Goal: Transaction & Acquisition: Book appointment/travel/reservation

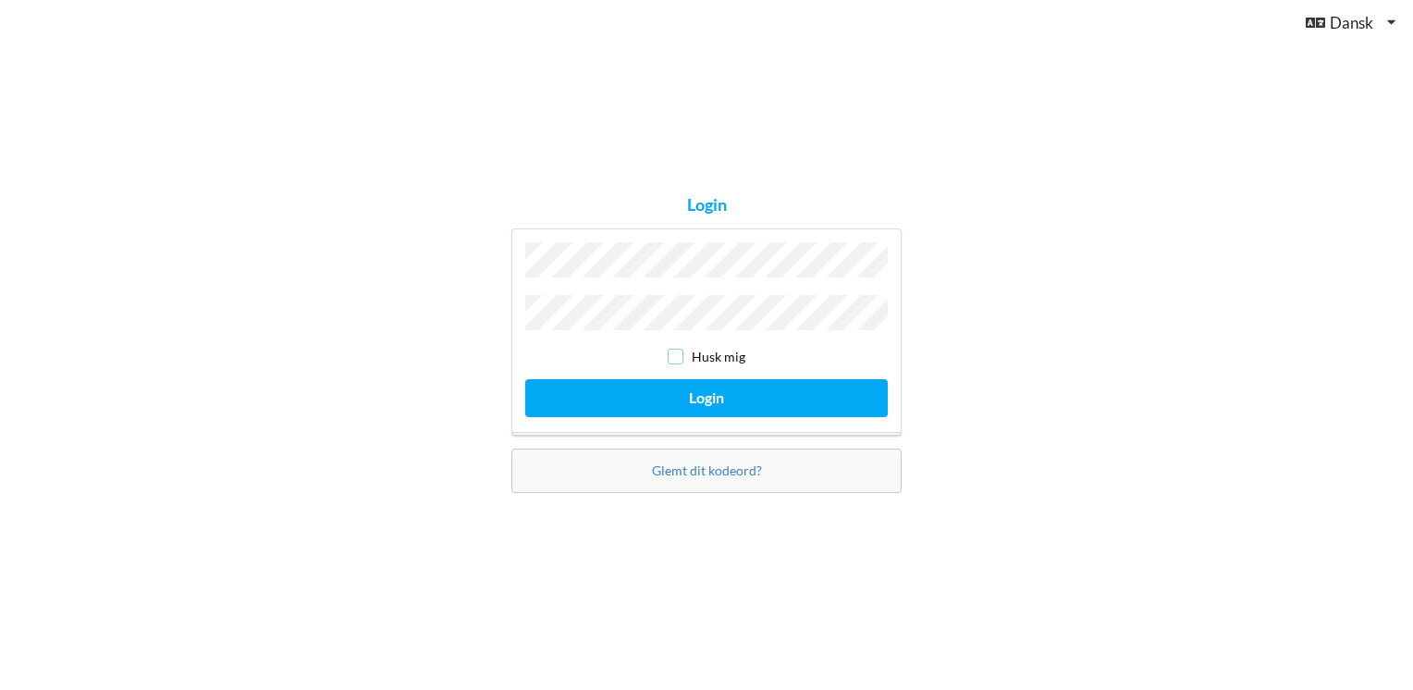
click at [680, 356] on input "checkbox" at bounding box center [676, 357] width 16 height 16
checkbox input "true"
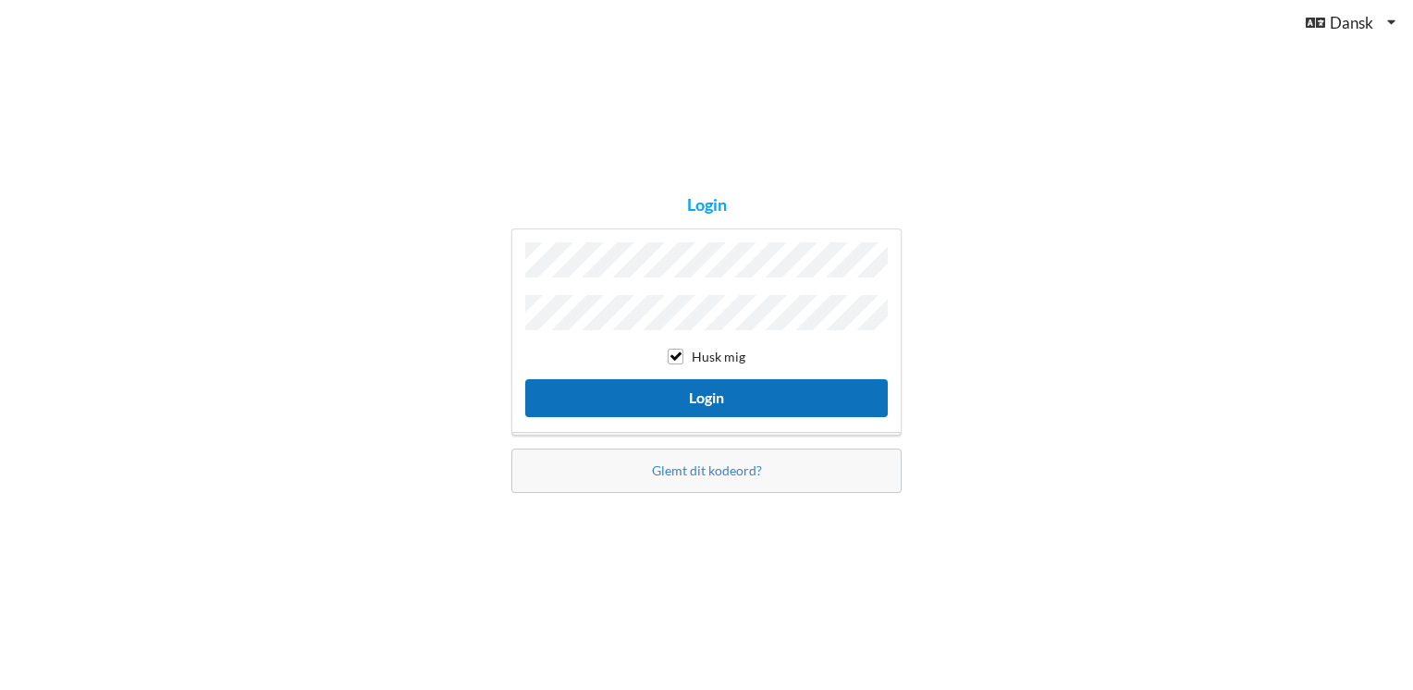
click at [692, 394] on button "Login" at bounding box center [706, 398] width 362 height 38
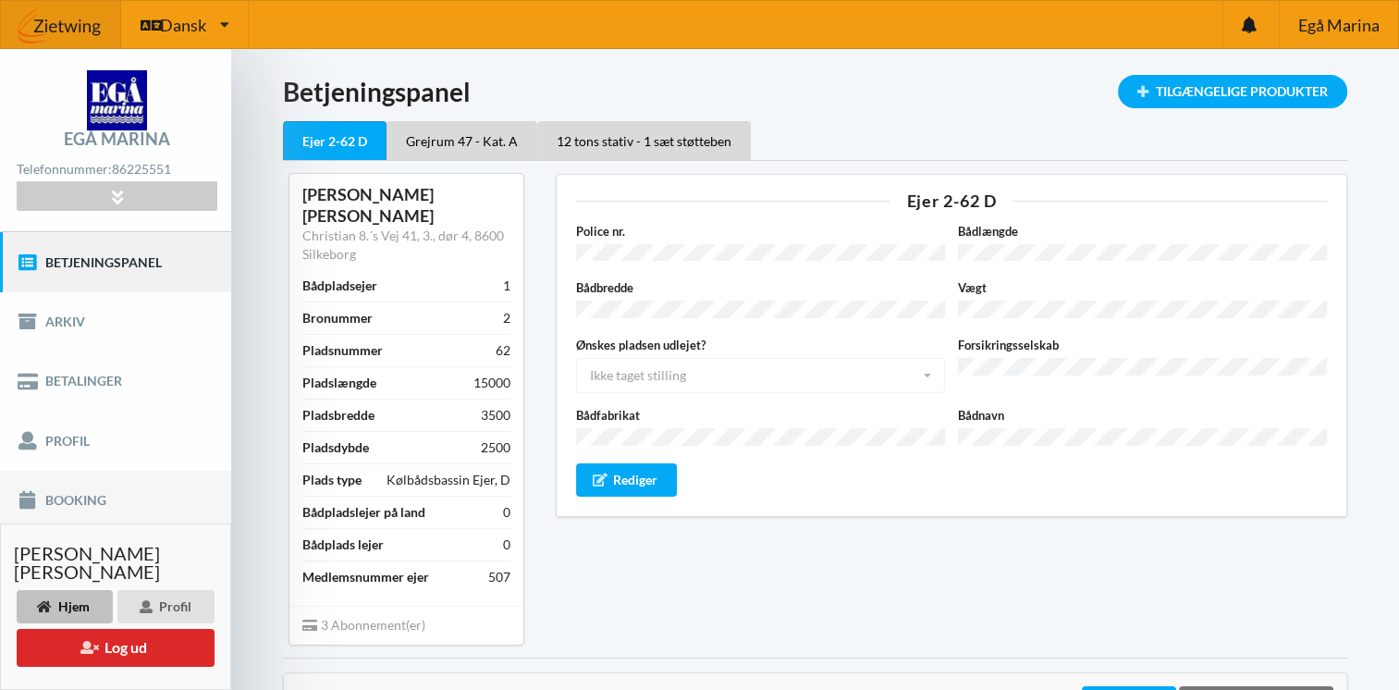
click at [43, 497] on link "Booking" at bounding box center [115, 500] width 231 height 59
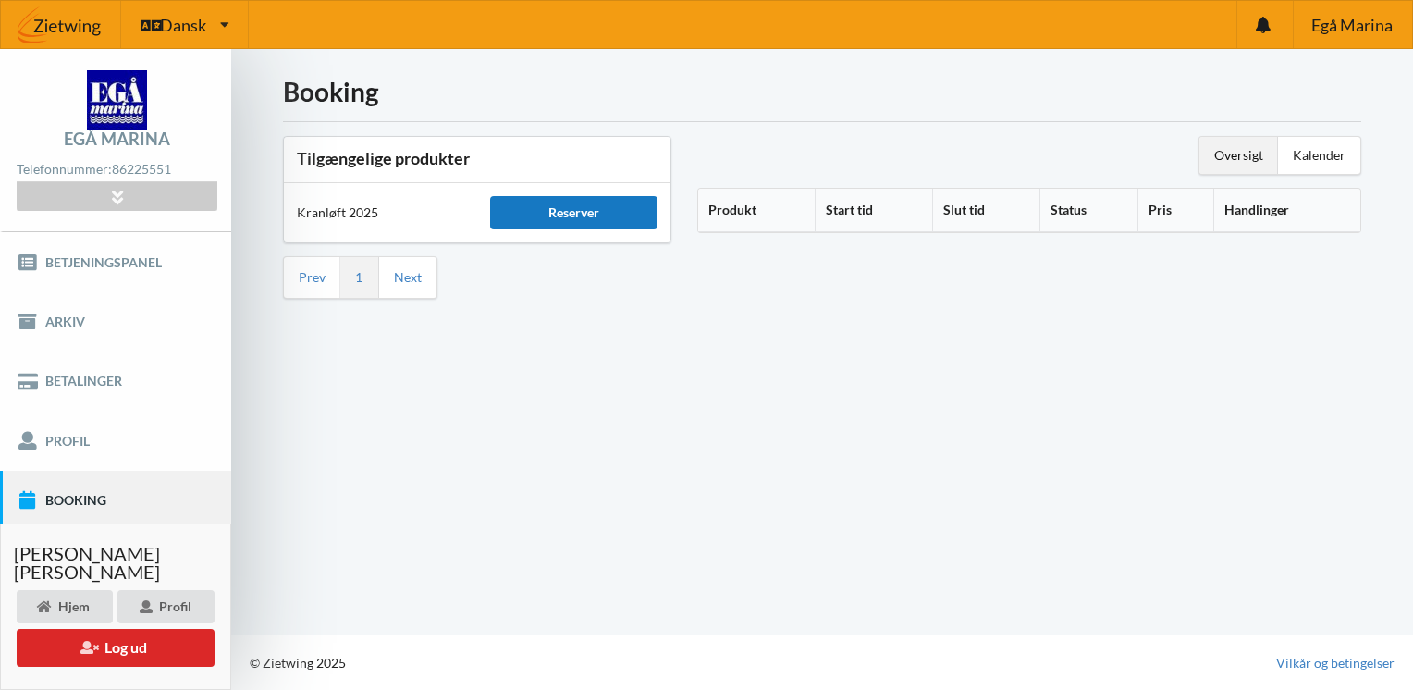
click at [563, 214] on div "Reserver" at bounding box center [573, 212] width 167 height 33
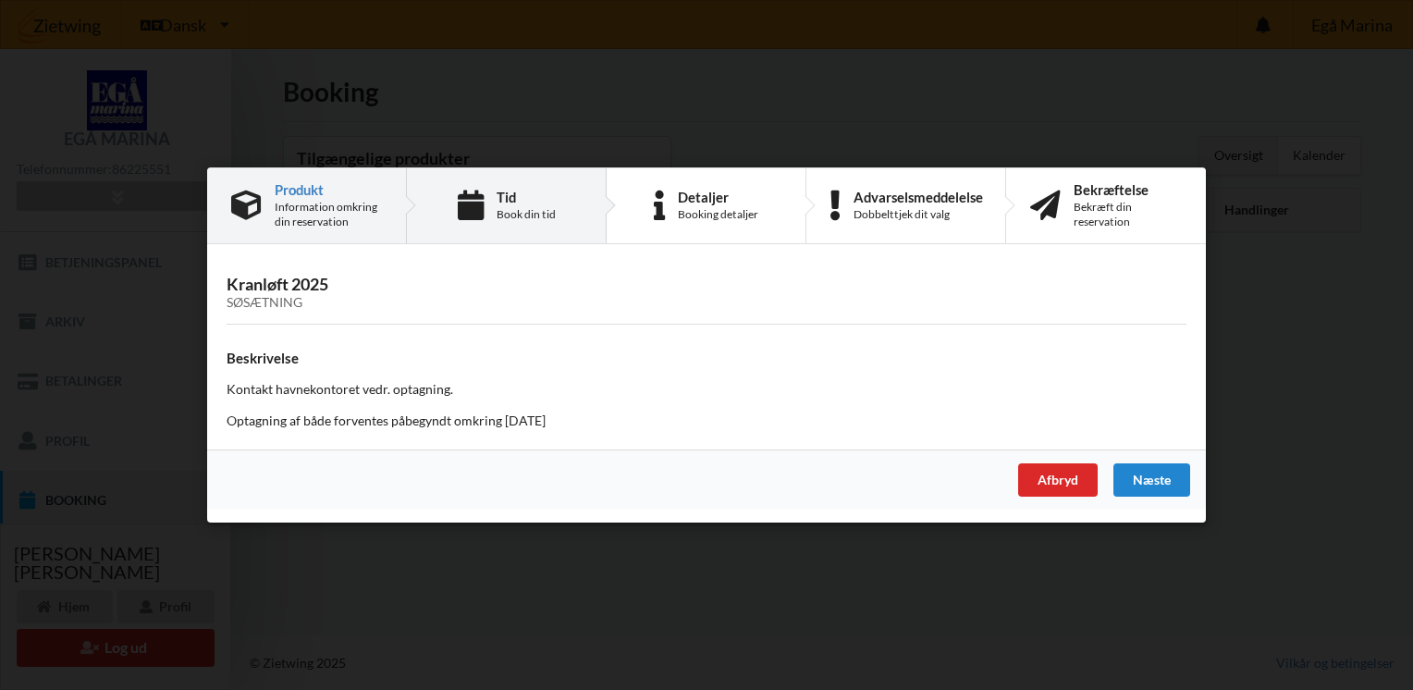
click at [496, 217] on div "Tid Book din tid" at bounding box center [507, 205] width 200 height 75
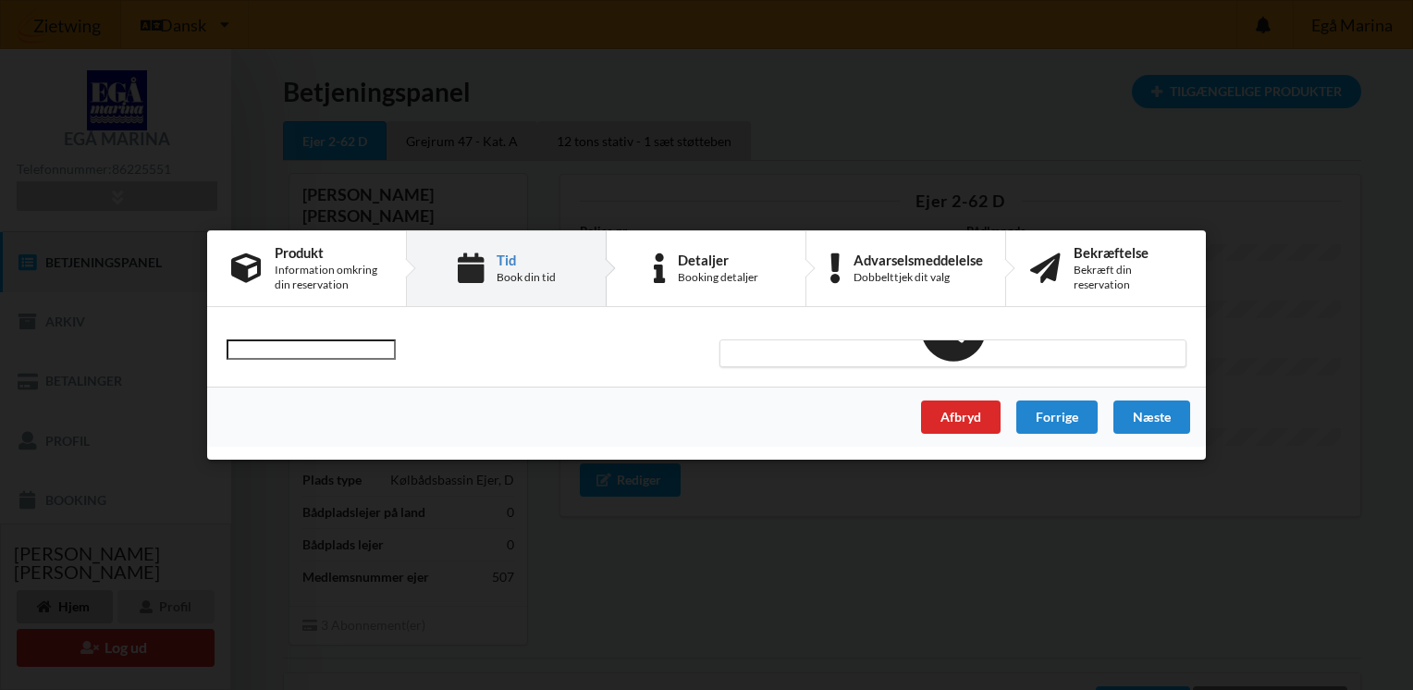
click at [502, 278] on div "Book din tid" at bounding box center [526, 277] width 59 height 15
click at [492, 268] on div "Tid Book din tid" at bounding box center [507, 268] width 200 height 75
click at [264, 262] on div "Produkt Information omkring din reservation" at bounding box center [307, 268] width 200 height 75
click at [934, 420] on div "Afbryd" at bounding box center [961, 416] width 80 height 33
click at [965, 412] on div "Afbryd" at bounding box center [961, 416] width 80 height 33
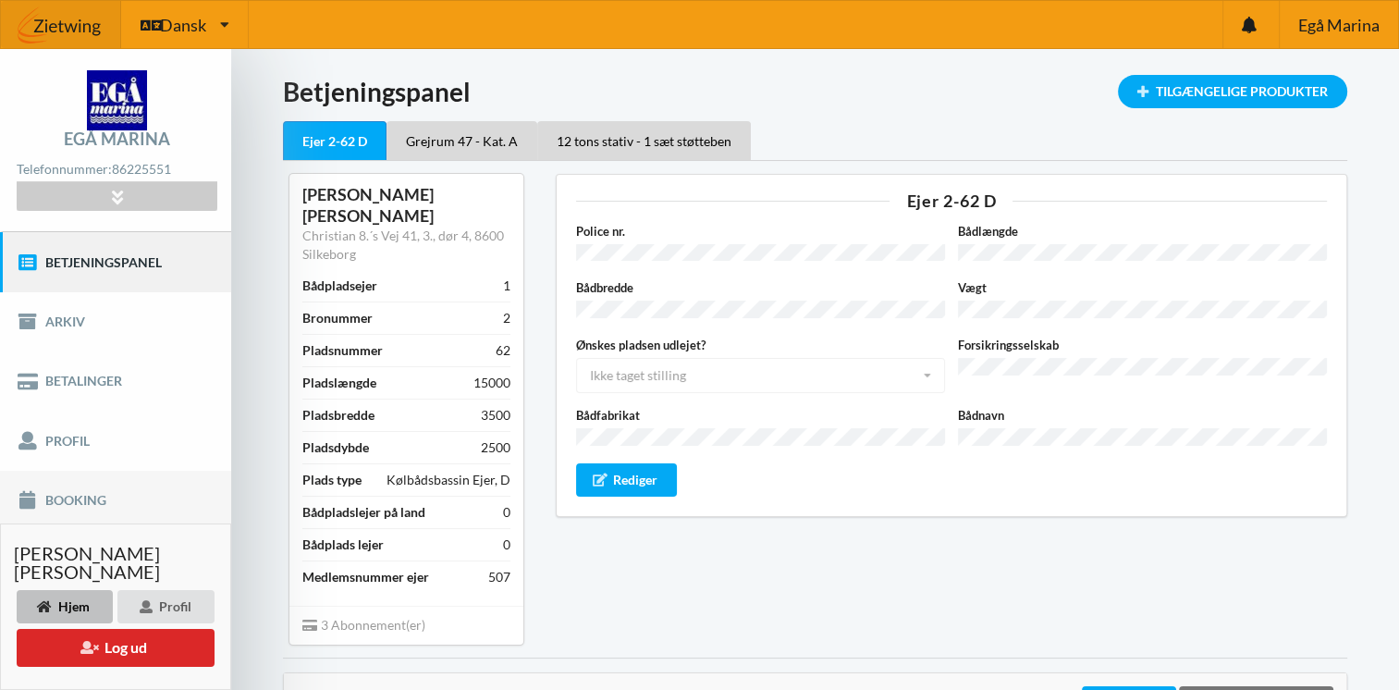
click at [55, 497] on link "Booking" at bounding box center [115, 500] width 231 height 59
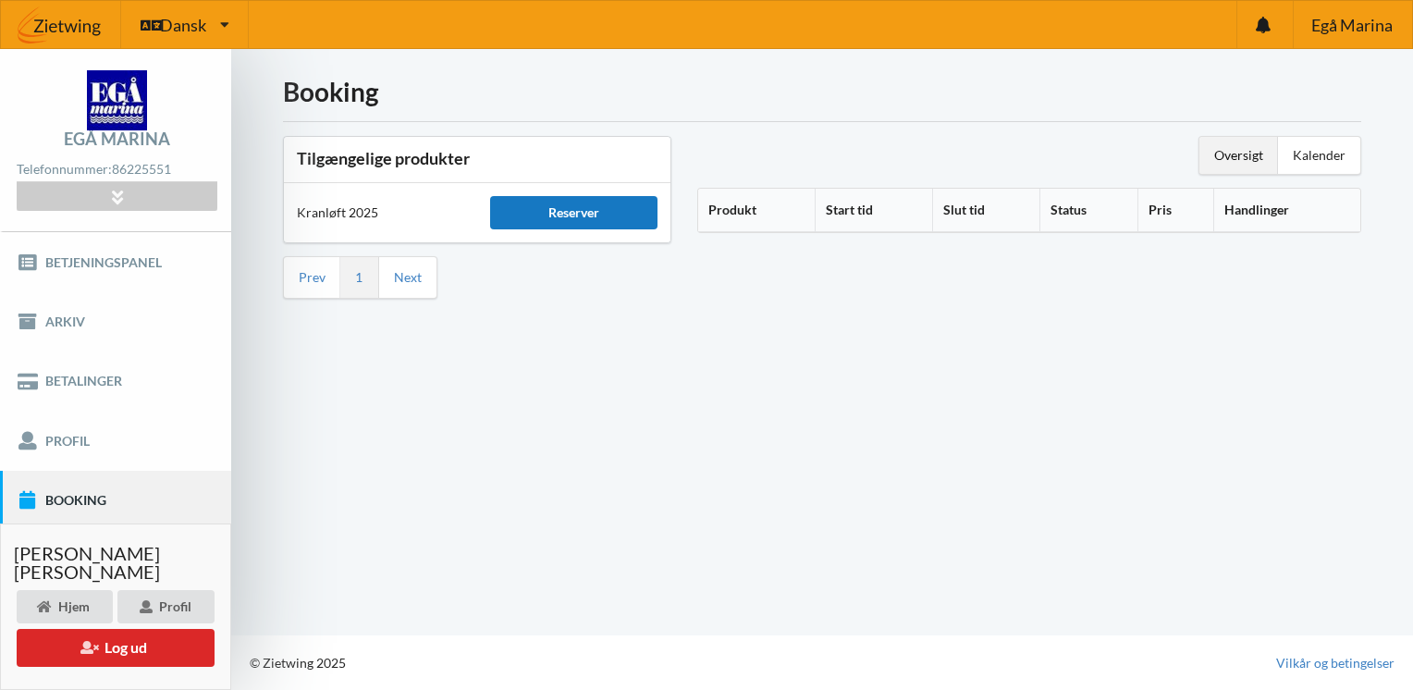
click at [562, 213] on div "Reserver" at bounding box center [573, 212] width 167 height 33
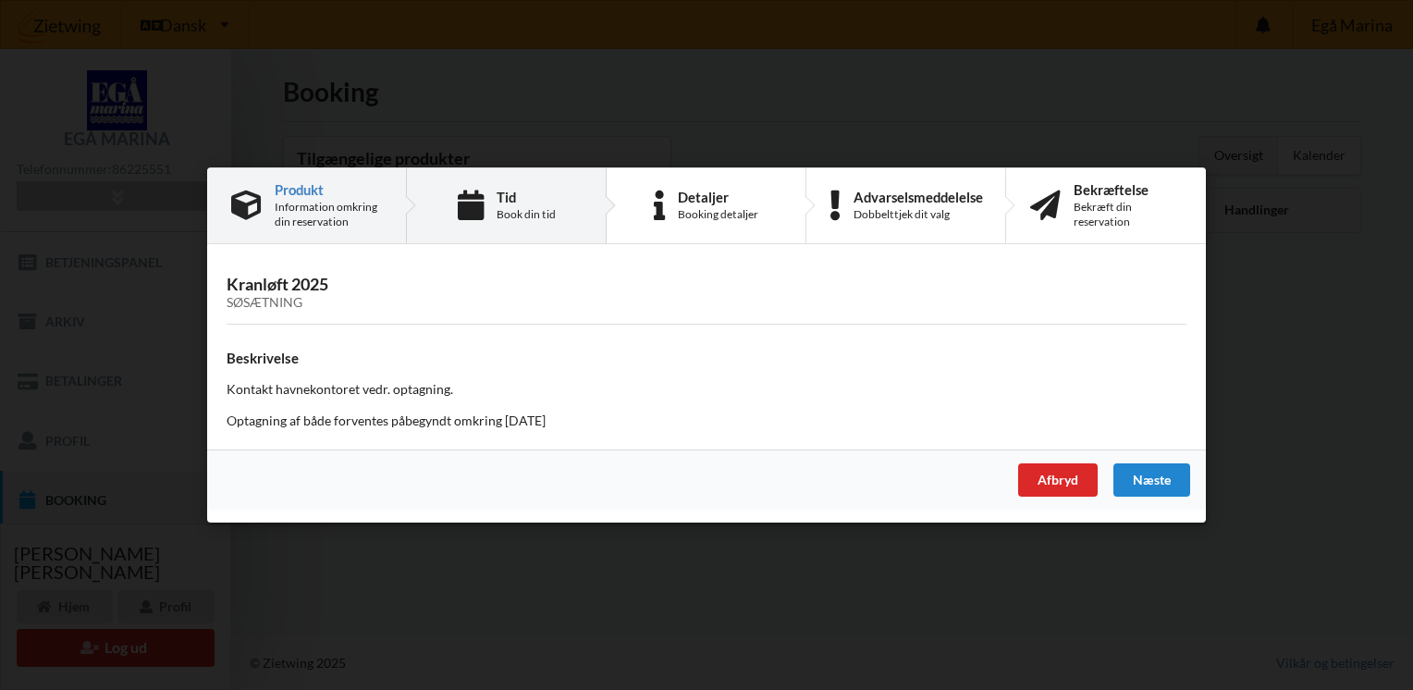
click at [515, 215] on div "Book din tid" at bounding box center [526, 214] width 59 height 15
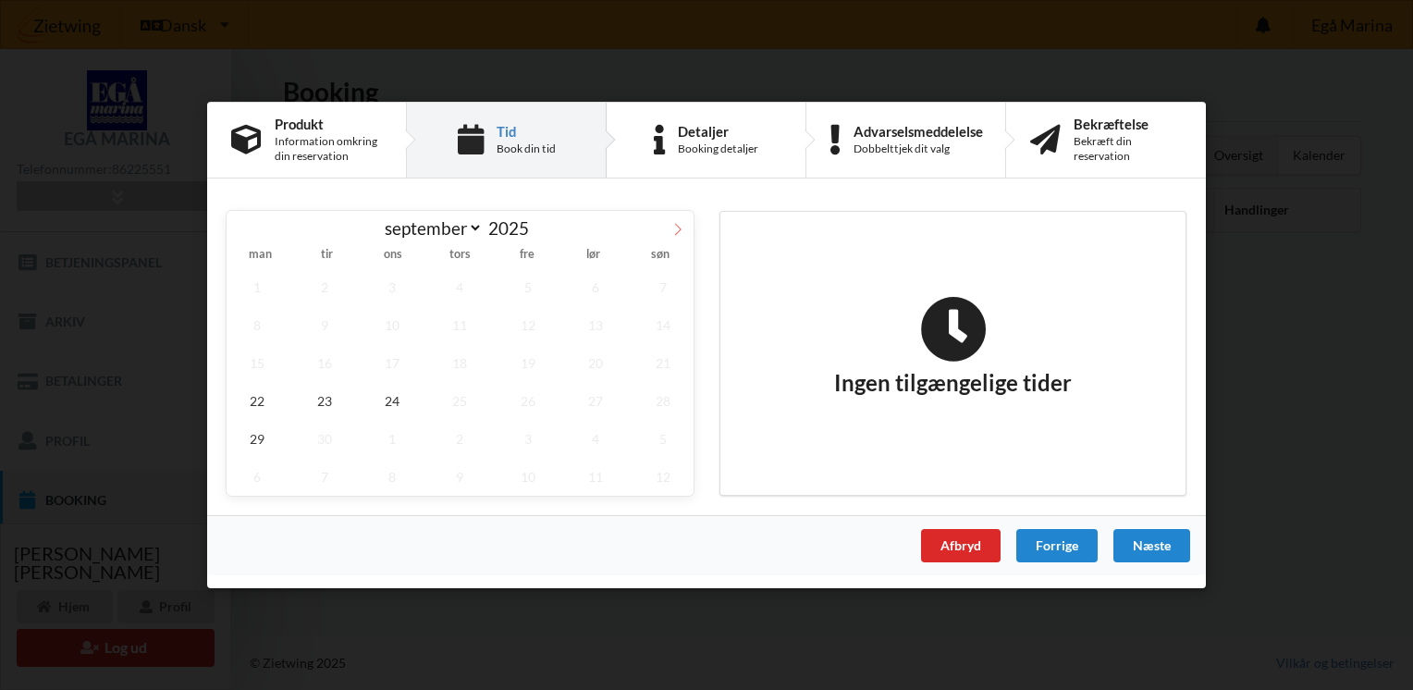
click at [673, 234] on icon at bounding box center [677, 229] width 13 height 13
select select "9"
click at [317, 364] on span "14" at bounding box center [324, 363] width 61 height 38
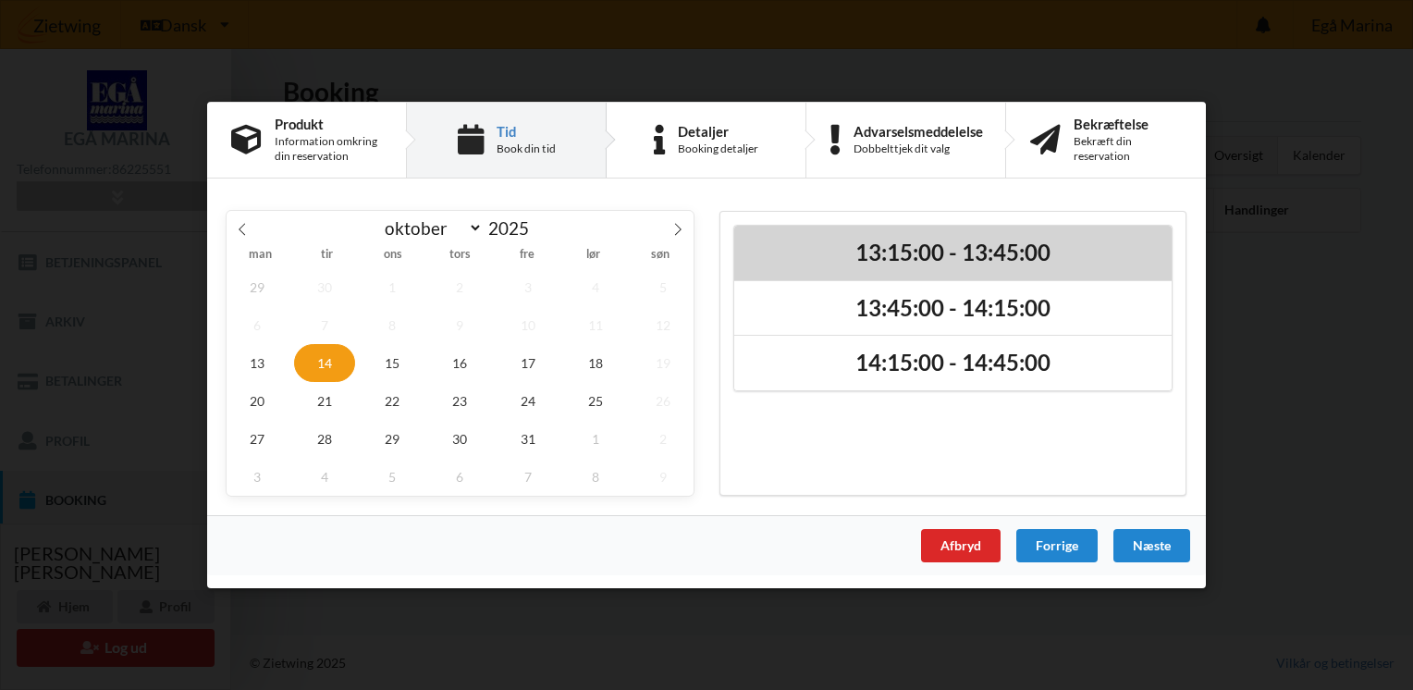
click at [865, 252] on h2 "13:15:00 - 13:45:00" at bounding box center [952, 253] width 411 height 29
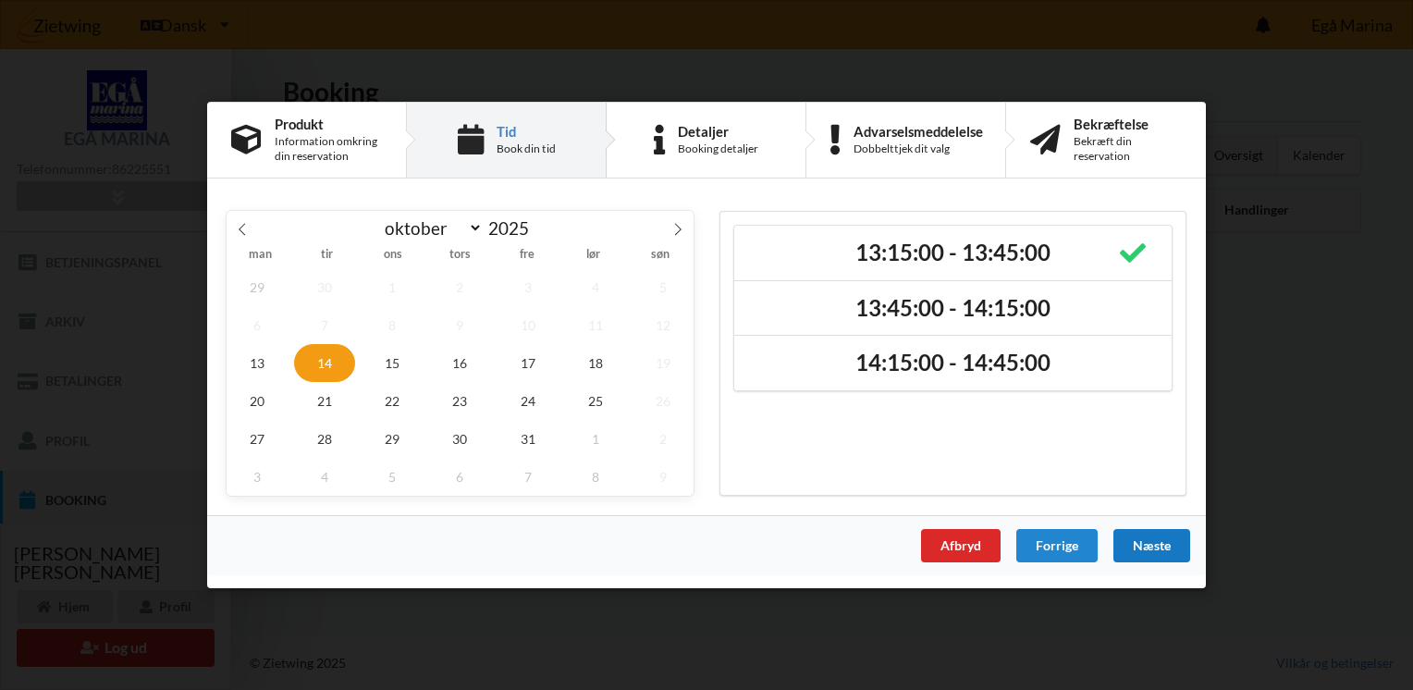
click at [1162, 548] on div "Næste" at bounding box center [1151, 545] width 77 height 33
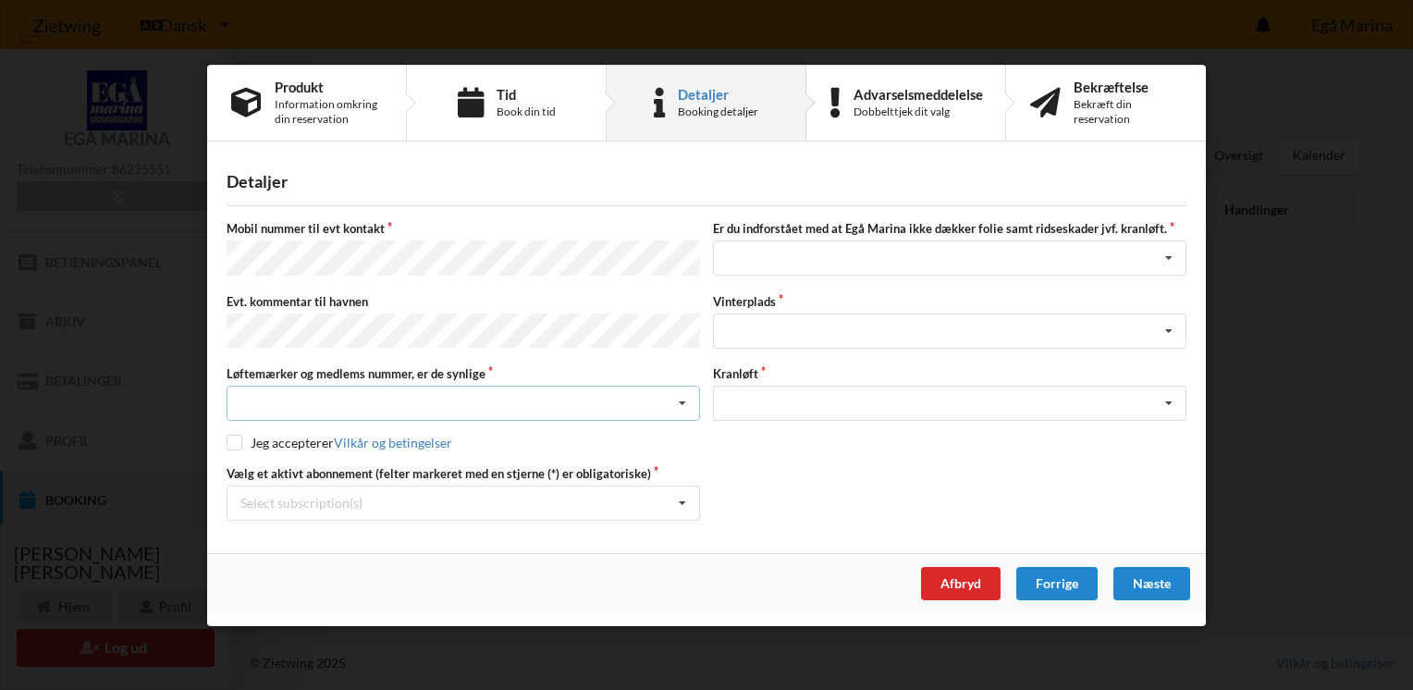
click at [682, 400] on icon at bounding box center [683, 404] width 28 height 34
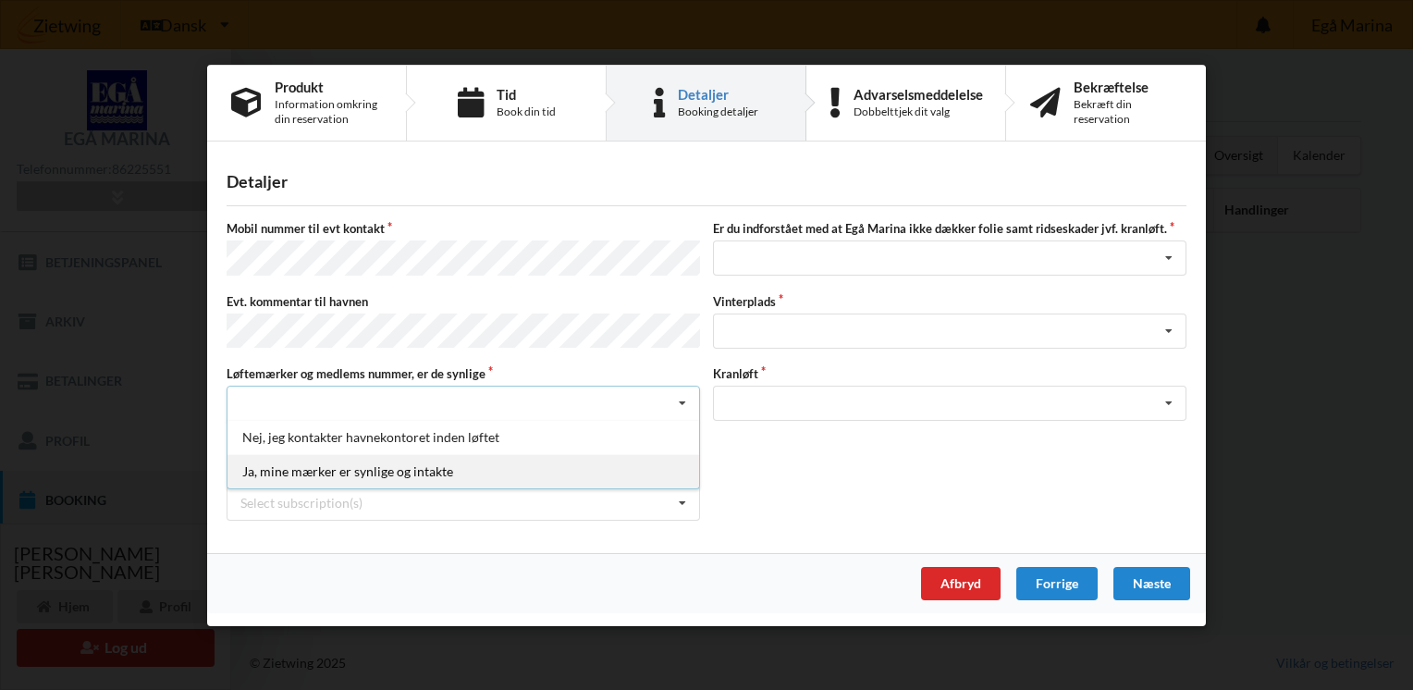
click at [438, 472] on div "Ja, mine mærker er synlige og intakte" at bounding box center [463, 471] width 472 height 34
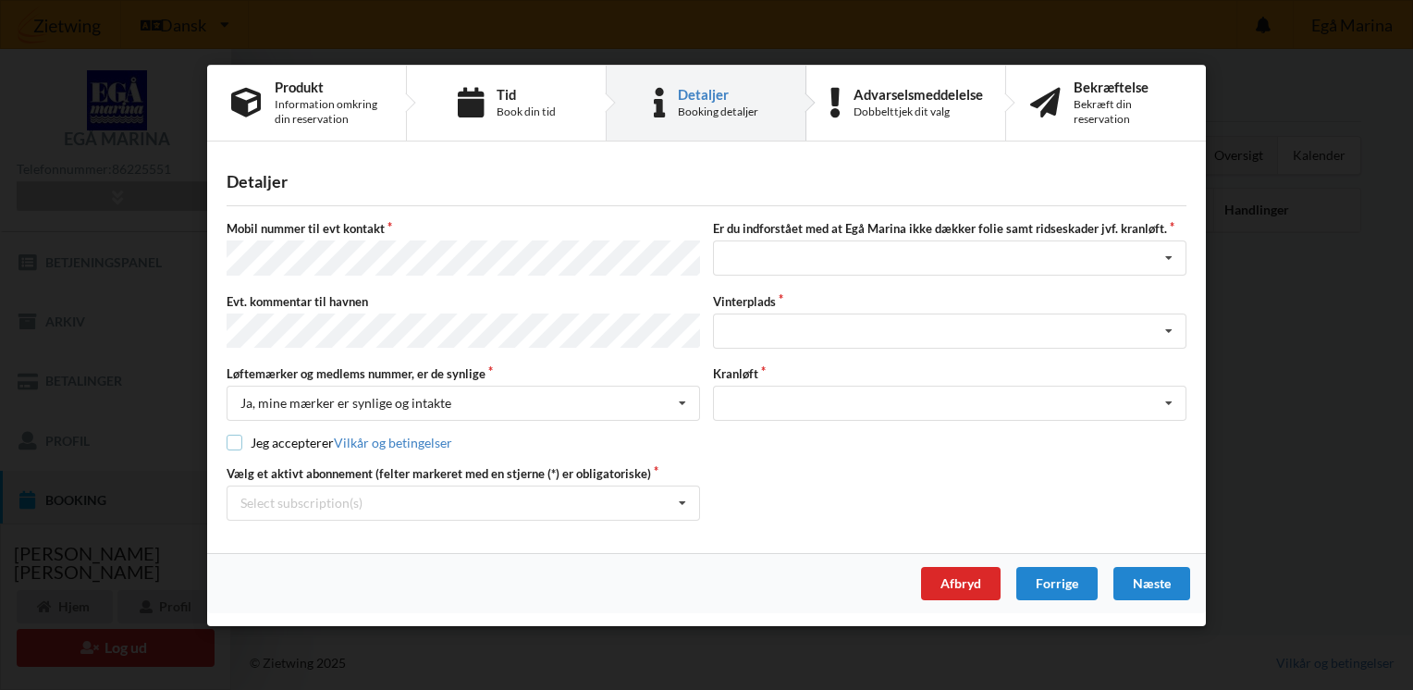
click at [236, 442] on input "checkbox" at bounding box center [235, 443] width 16 height 16
checkbox input "true"
click at [683, 498] on icon at bounding box center [683, 503] width 28 height 34
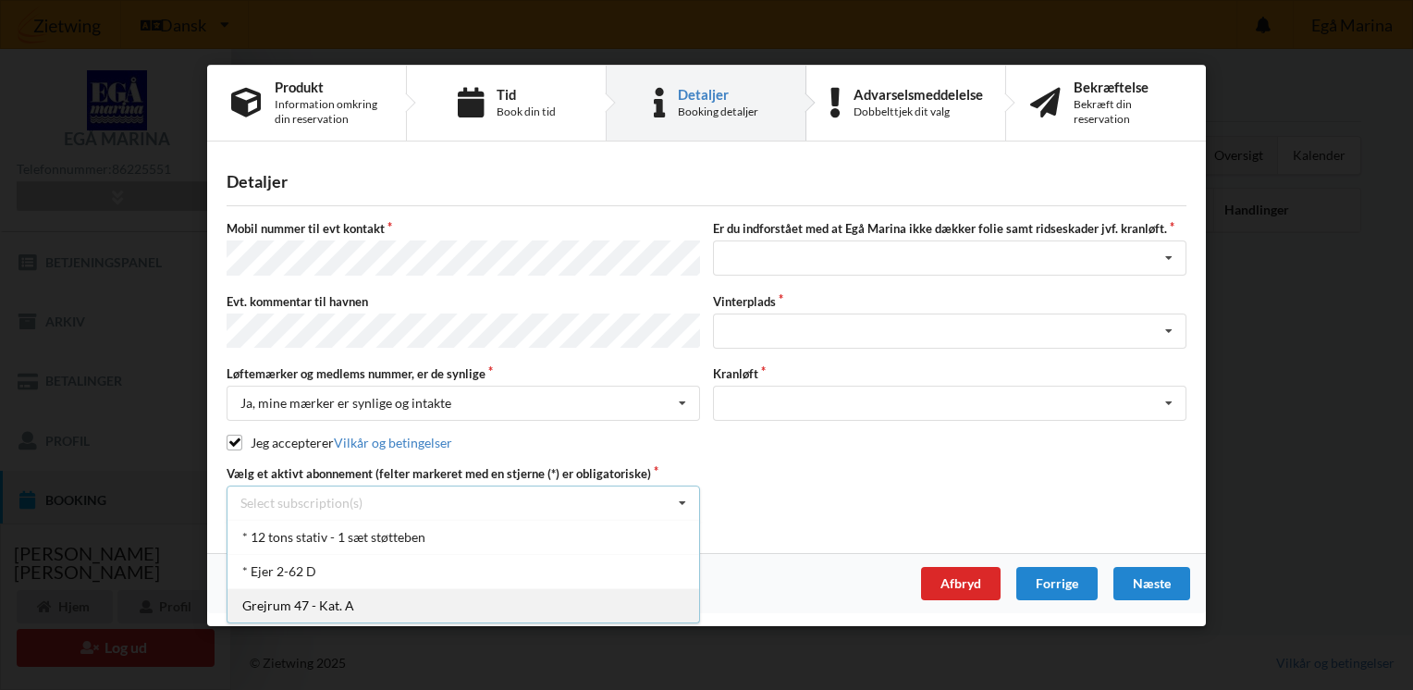
click at [417, 538] on div "* 12 tons stativ - 1 sæt støtteben" at bounding box center [463, 537] width 472 height 34
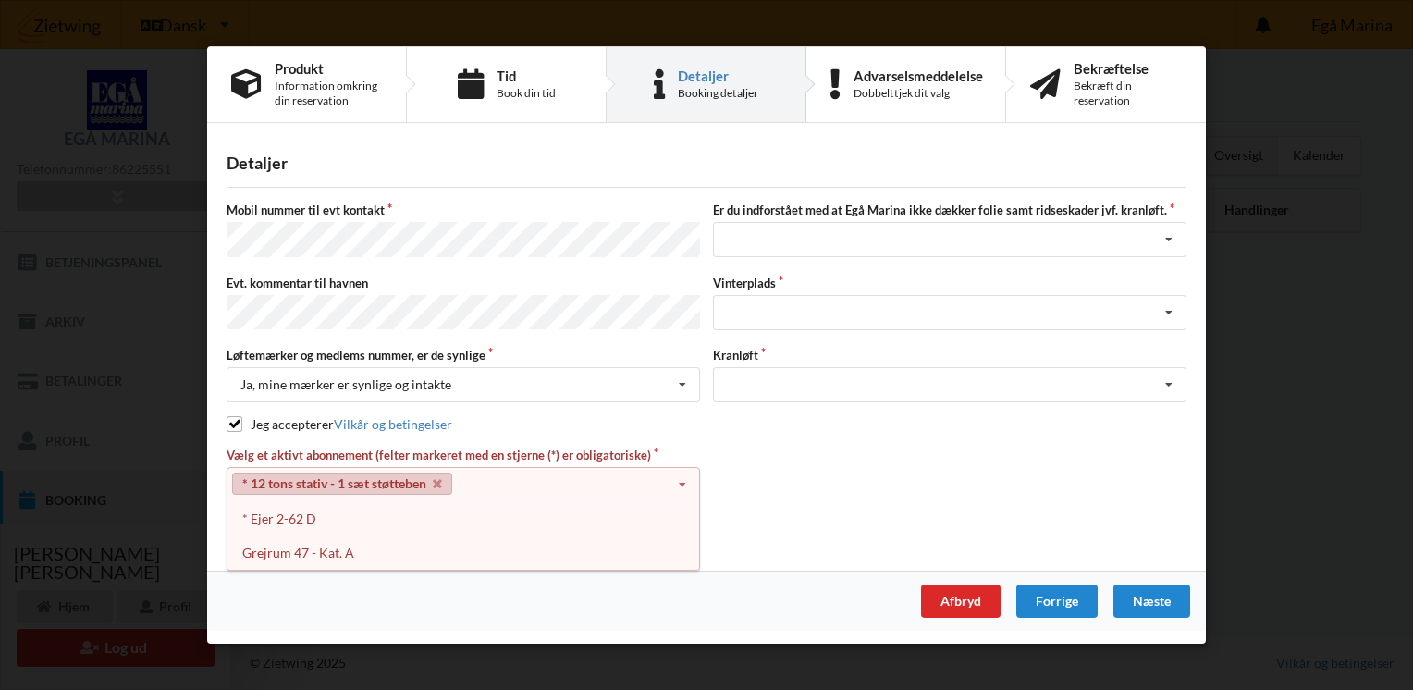
click at [681, 482] on icon at bounding box center [683, 485] width 28 height 34
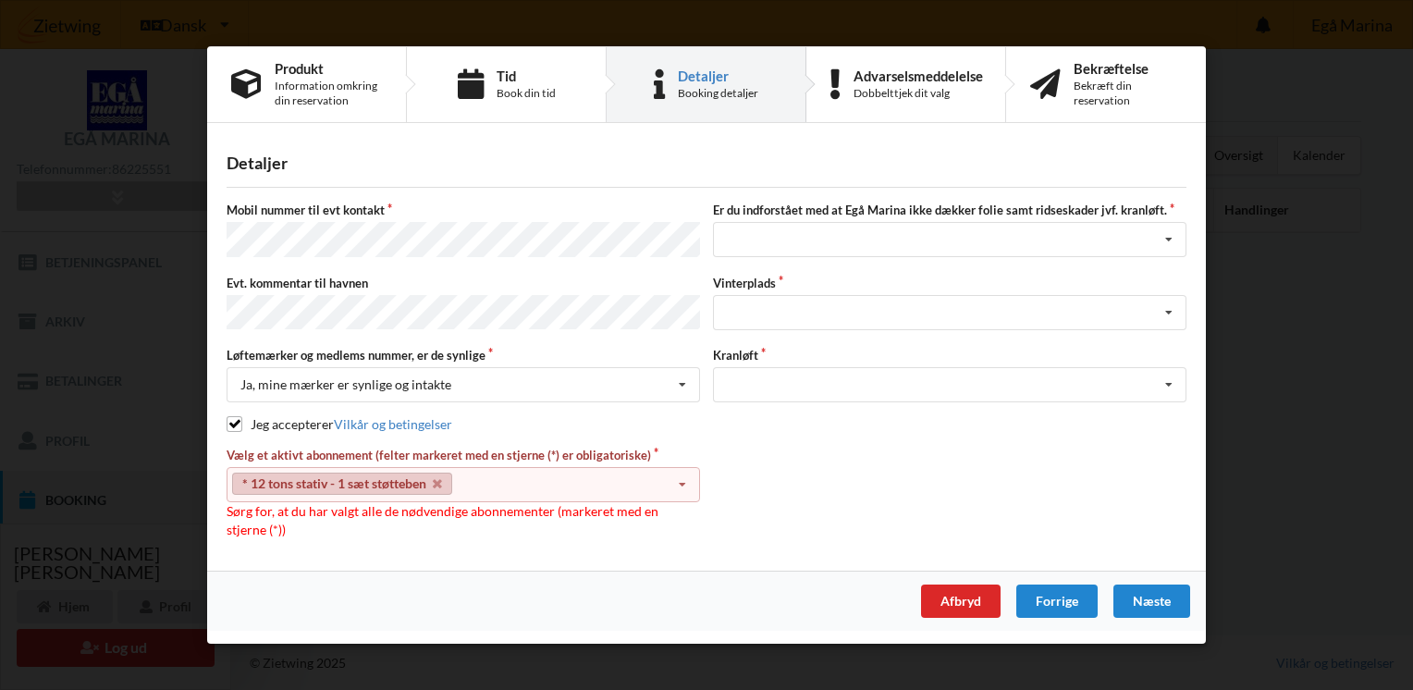
click at [681, 481] on icon at bounding box center [683, 485] width 28 height 34
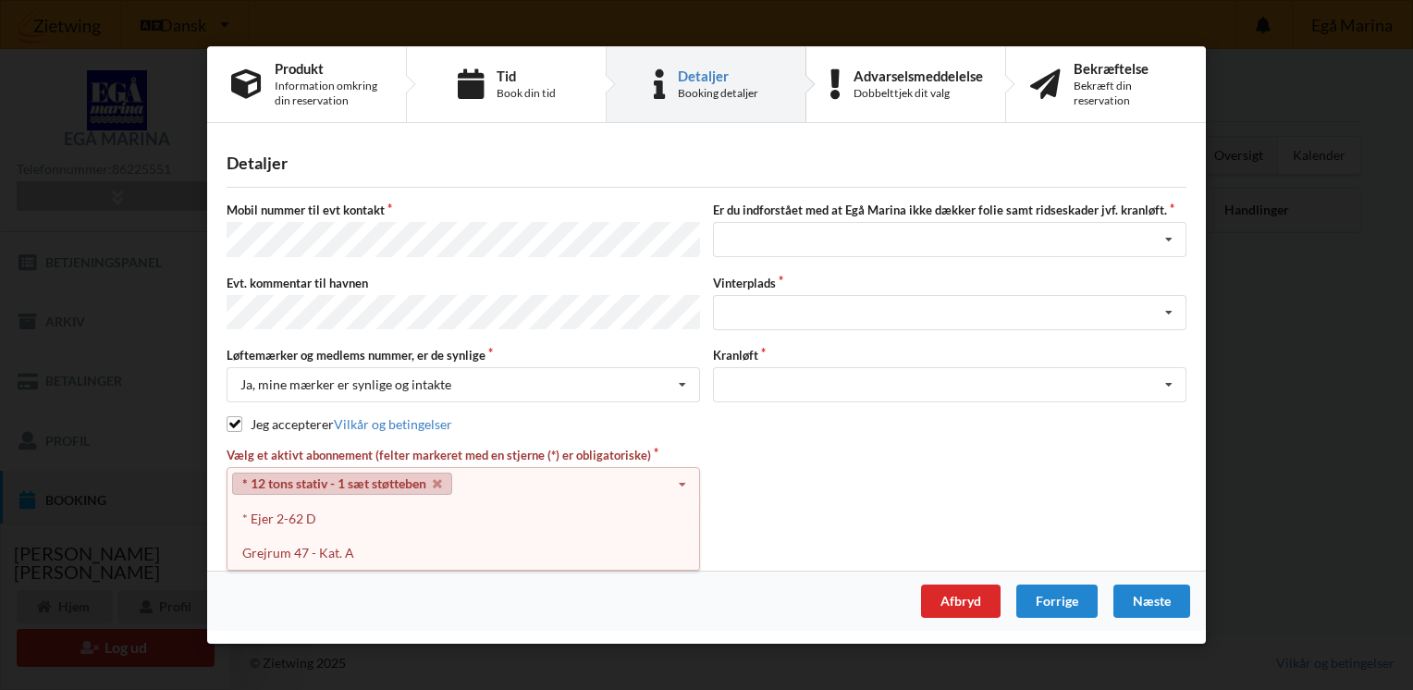
click at [436, 483] on icon at bounding box center [437, 484] width 9 height 12
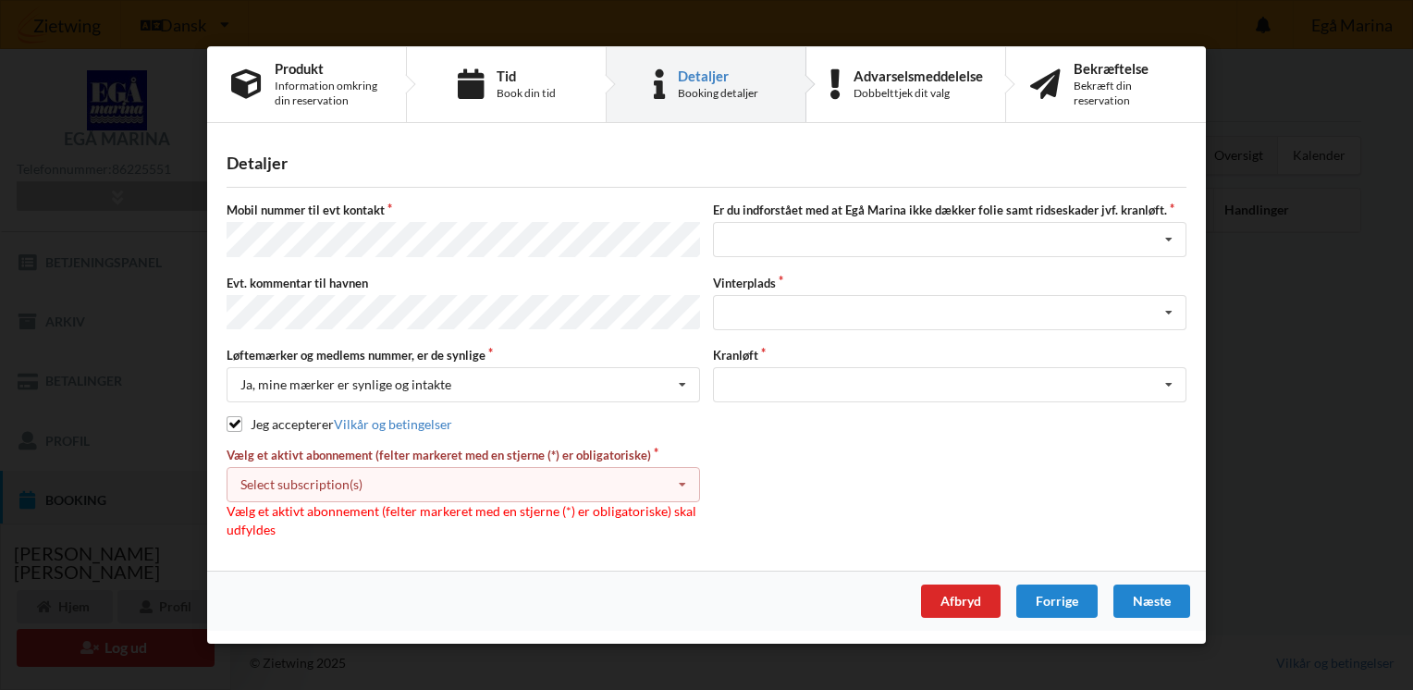
click at [667, 479] on div "Select subscription(s) * 12 tons stativ - 1 sæt støtteben * Ejer 2-62 D Grejrum…" at bounding box center [463, 484] width 473 height 35
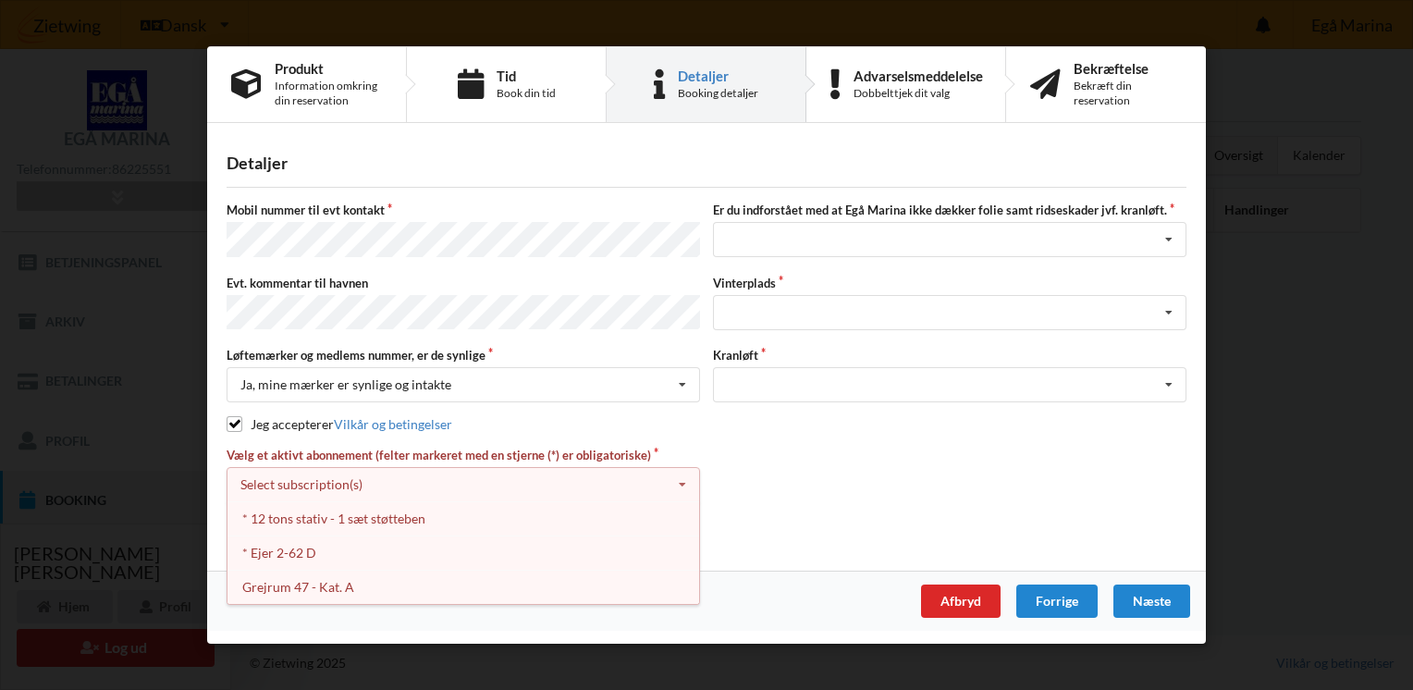
click at [666, 479] on div "Select subscription(s) * 12 tons stativ - 1 sæt støtteben * Ejer 2-62 D Grejrum…" at bounding box center [463, 484] width 473 height 35
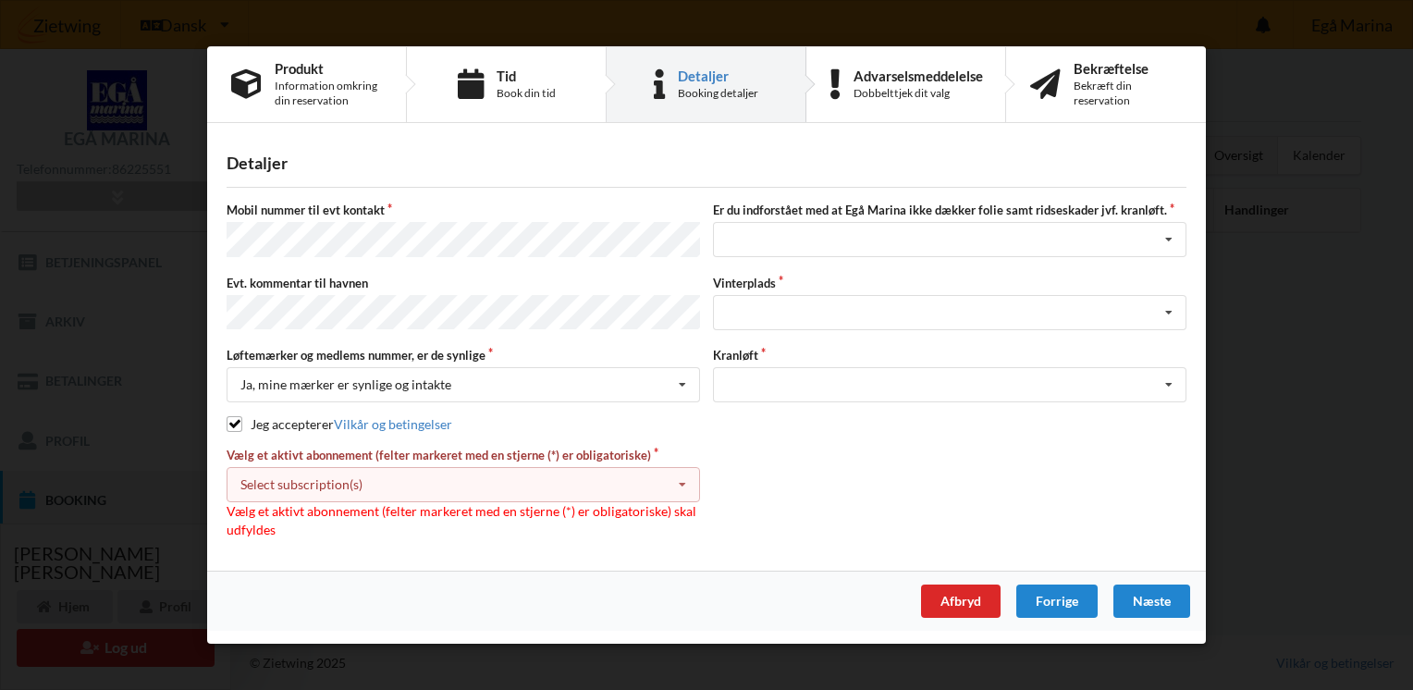
click at [639, 452] on label "Vælg et aktivt abonnement (felter markeret med en stjerne (*) er obligatoriske)" at bounding box center [463, 455] width 473 height 17
click at [679, 480] on icon at bounding box center [683, 485] width 28 height 34
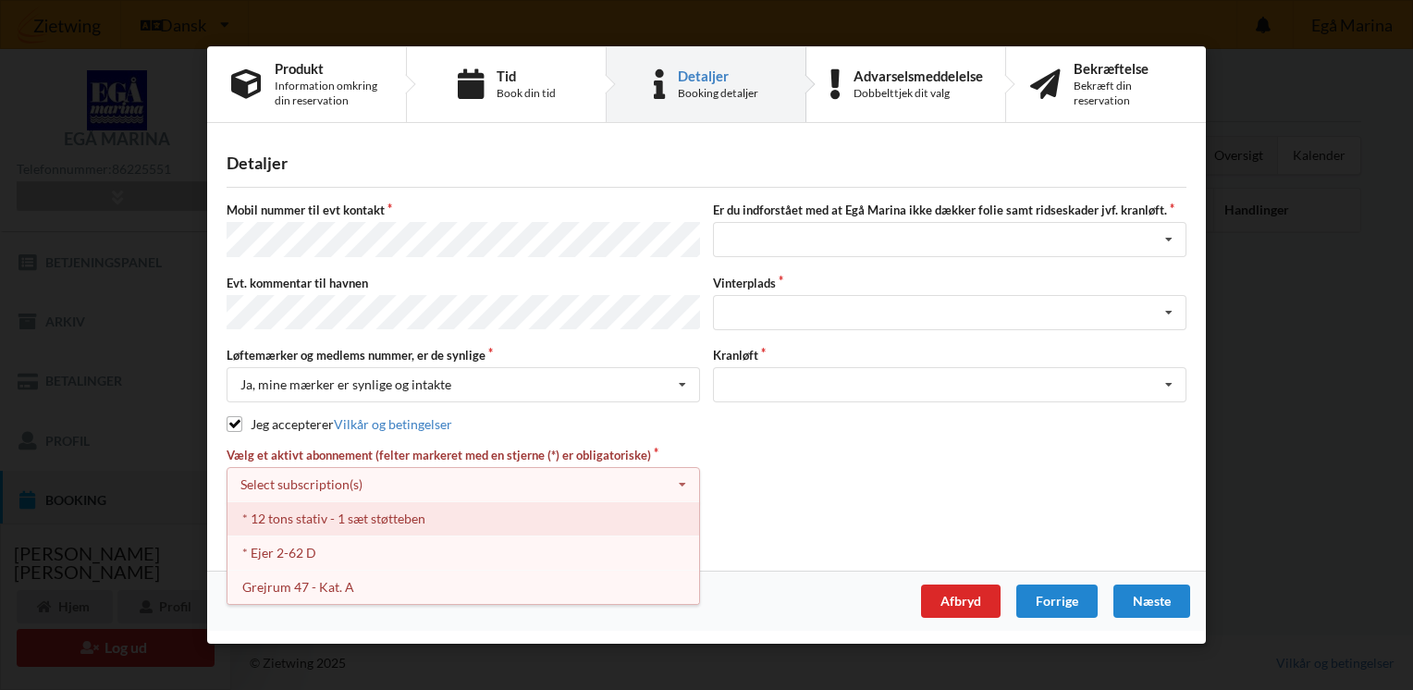
click at [422, 516] on div "* 12 tons stativ - 1 sæt støtteben" at bounding box center [463, 518] width 472 height 34
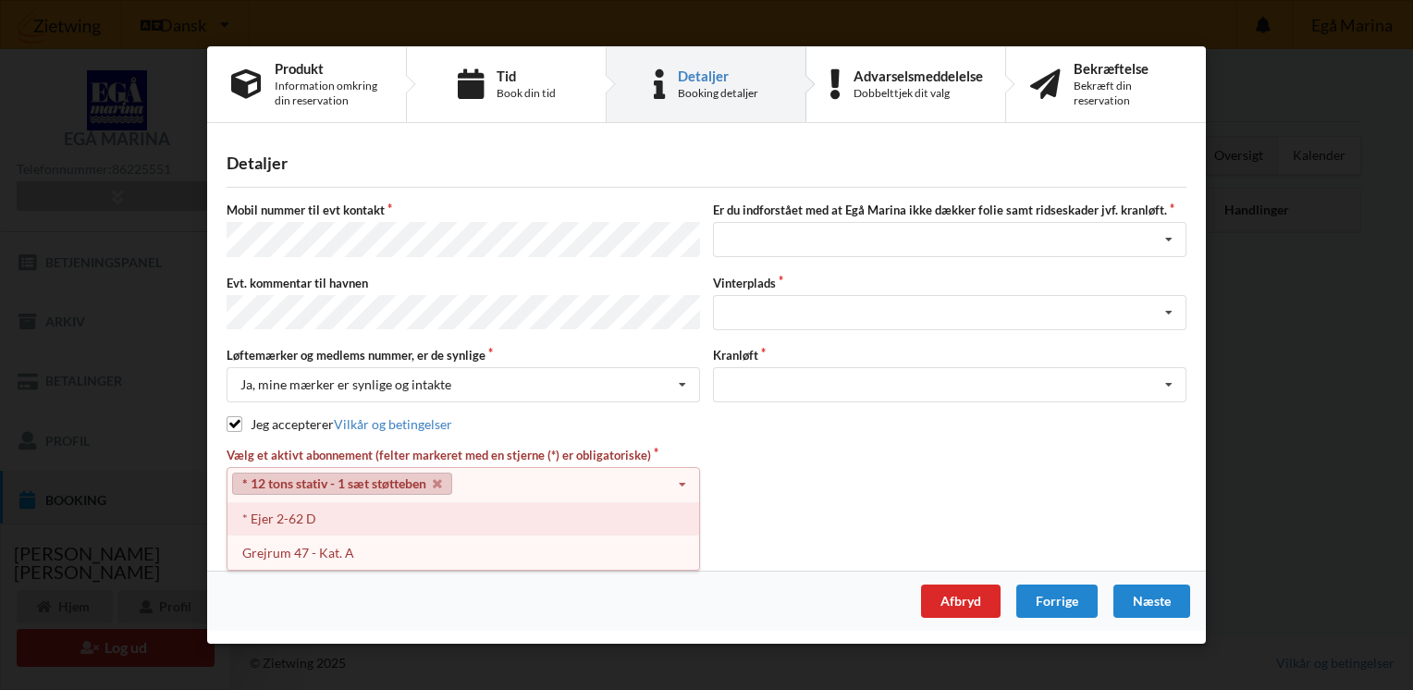
click at [263, 518] on div "* Ejer 2-62 D" at bounding box center [463, 518] width 472 height 34
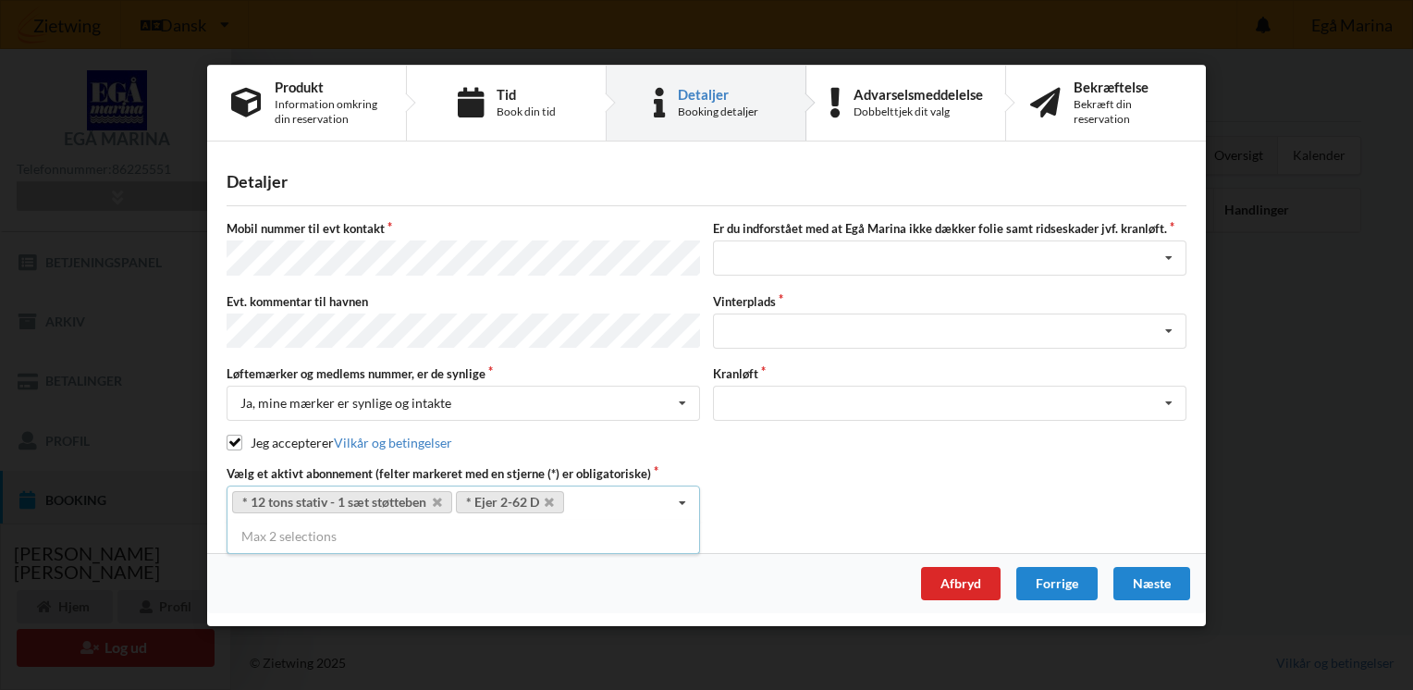
click at [683, 497] on icon at bounding box center [683, 503] width 28 height 34
click at [1169, 264] on icon at bounding box center [1169, 258] width 28 height 34
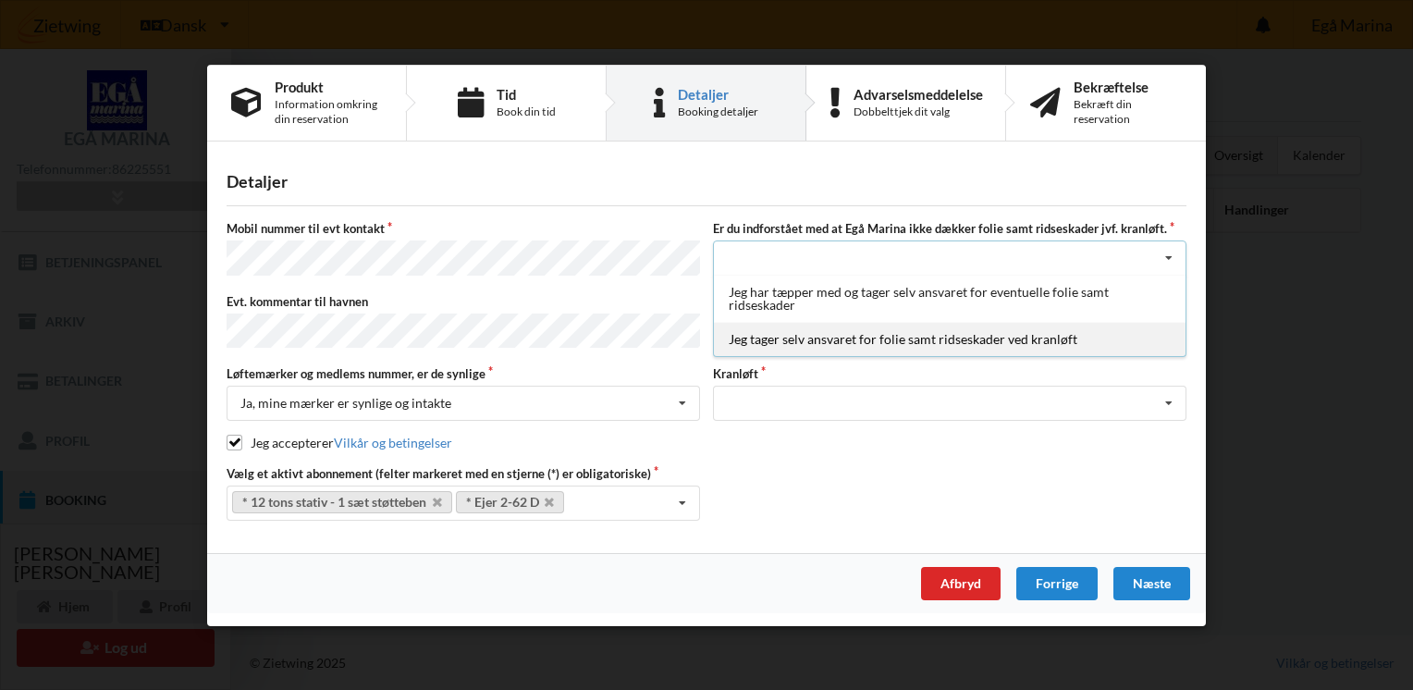
click at [1049, 346] on div "Jeg tager selv ansvaret for folie samt ridseskader ved kranløft" at bounding box center [950, 339] width 472 height 34
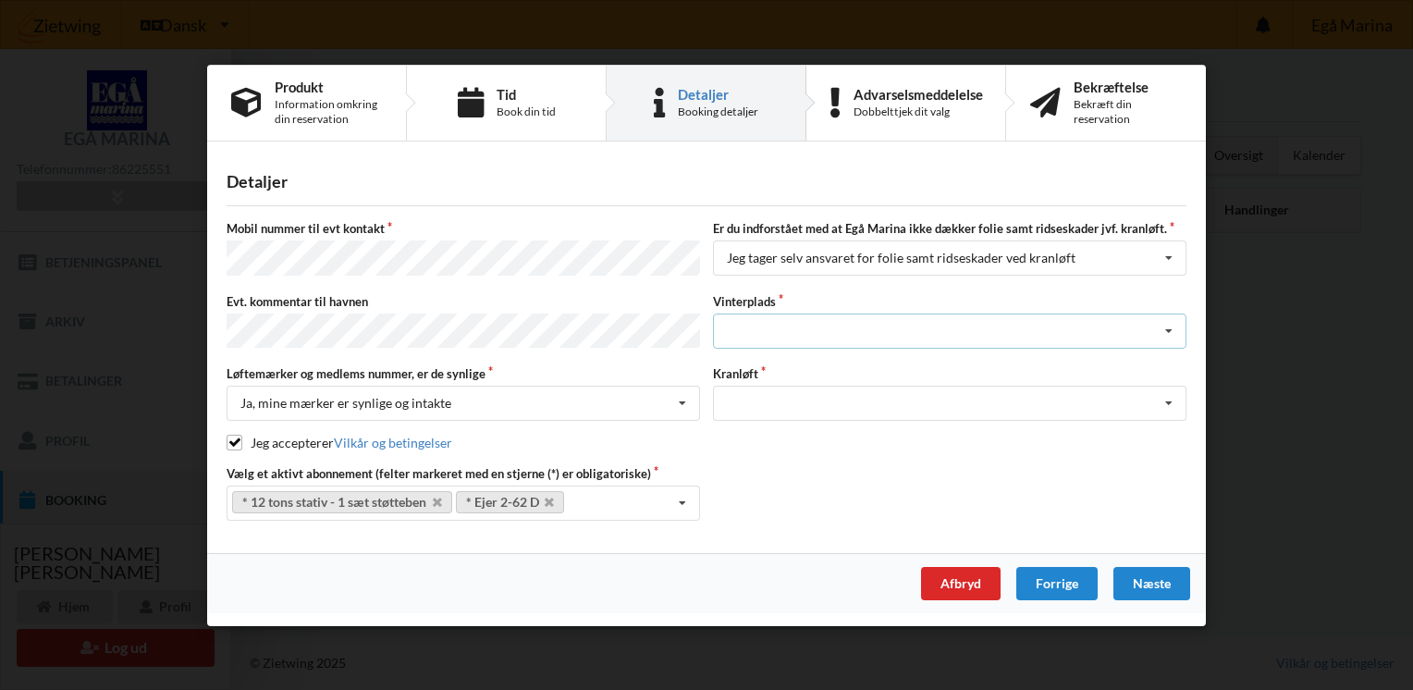
click at [1169, 327] on icon at bounding box center [1169, 330] width 28 height 34
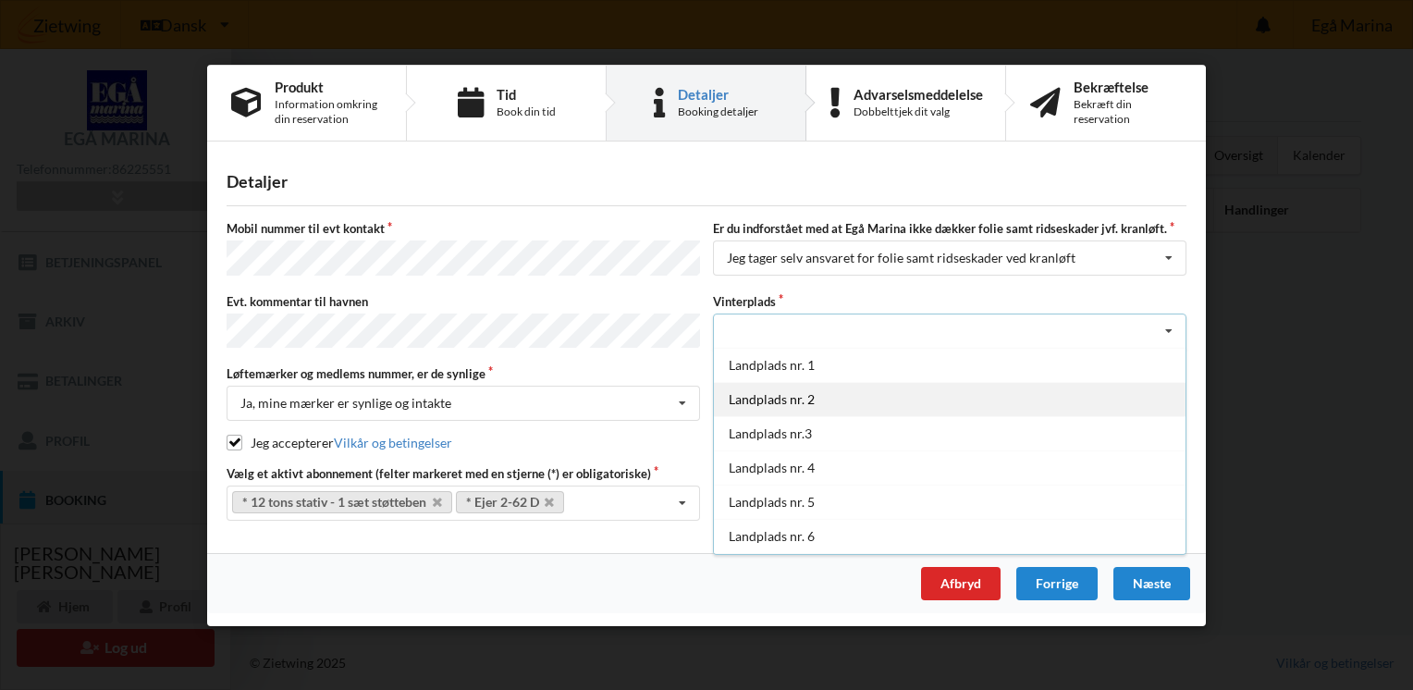
click at [809, 394] on div "Landplads nr. 2" at bounding box center [950, 398] width 472 height 34
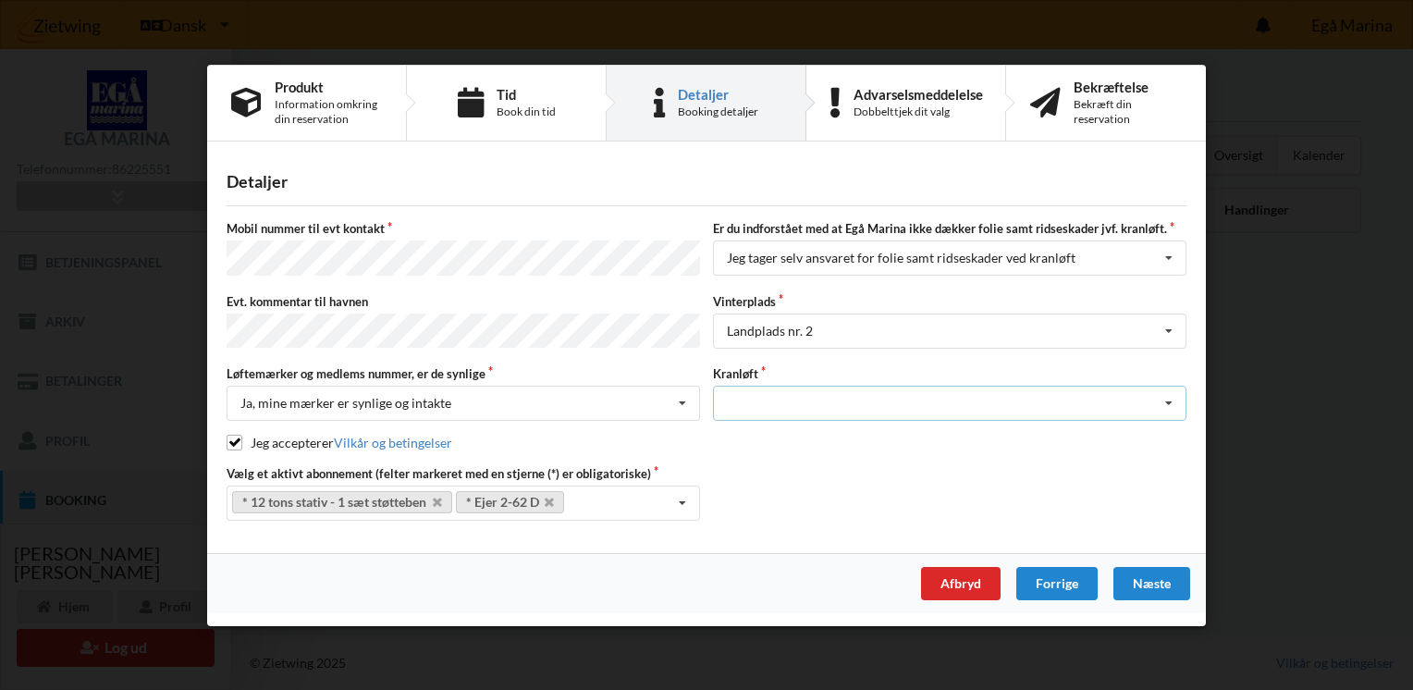
click at [1172, 399] on icon at bounding box center [1169, 404] width 28 height 34
click at [796, 440] on div "Optagning" at bounding box center [950, 437] width 472 height 34
click at [1146, 576] on div "Næste" at bounding box center [1151, 583] width 77 height 33
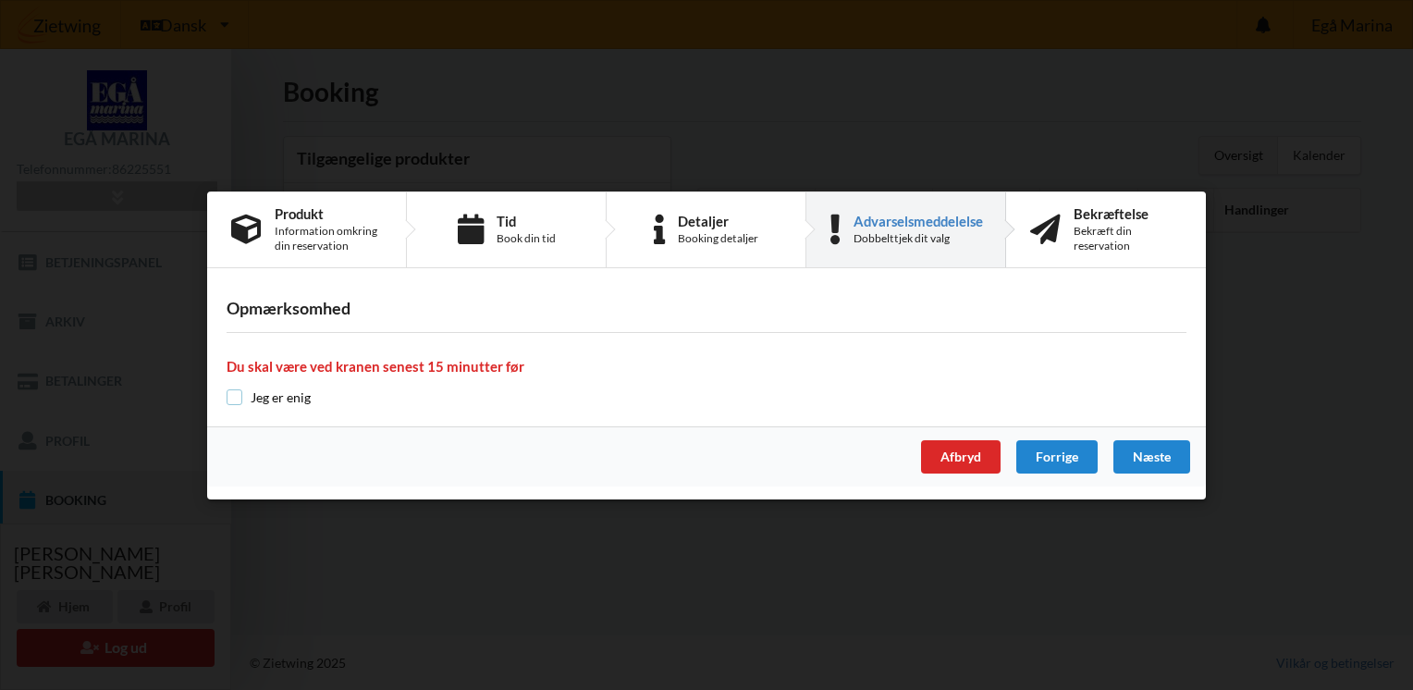
click at [233, 399] on input "checkbox" at bounding box center [235, 397] width 16 height 16
checkbox input "true"
click at [1158, 460] on div "Næste" at bounding box center [1151, 456] width 77 height 33
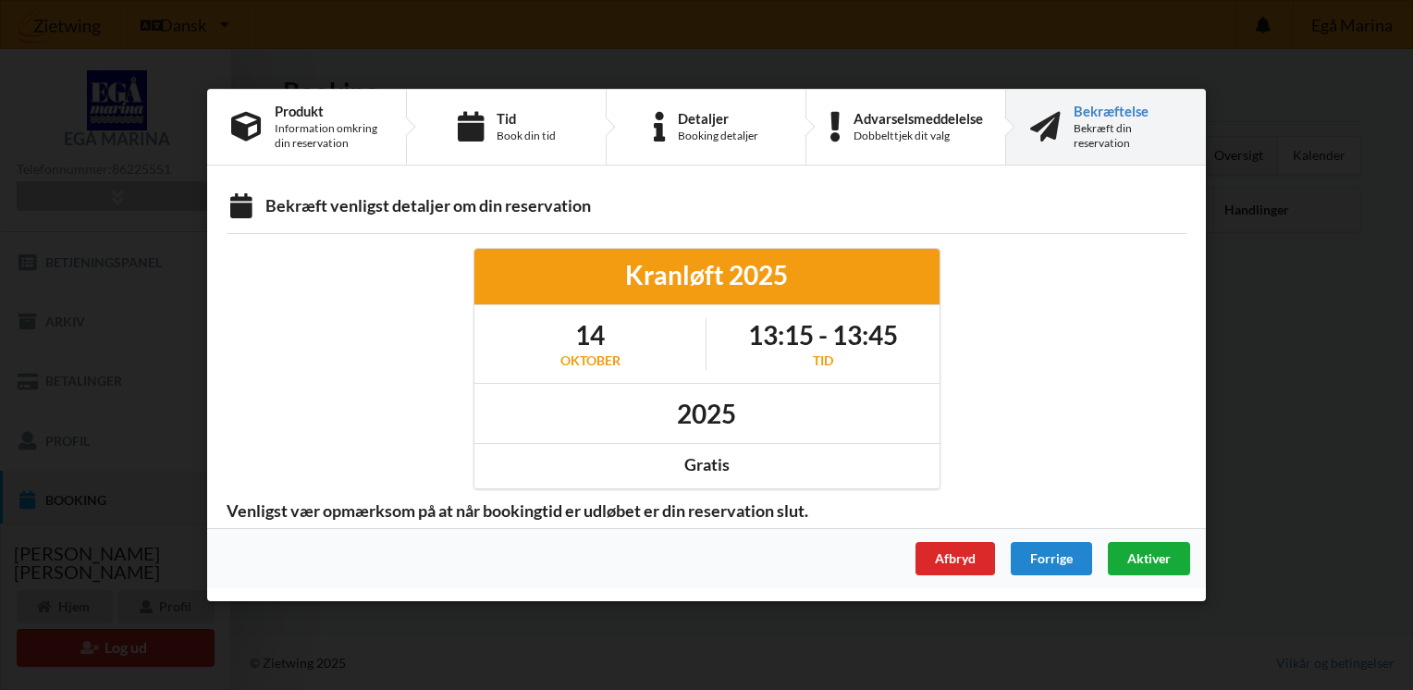
click at [1142, 558] on span "Aktiver" at bounding box center [1148, 558] width 43 height 16
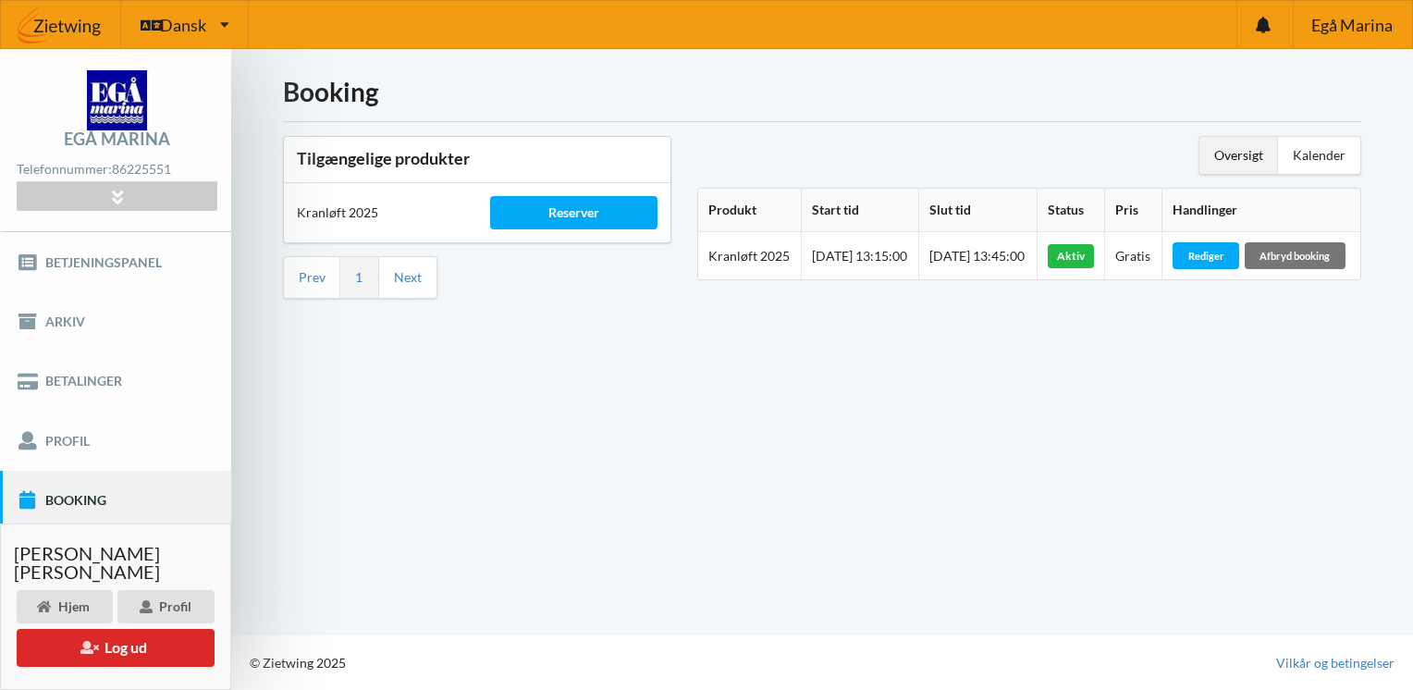
click at [1106, 464] on div "Booking Tilgængelige produkter Kranløft 2025 Reserver Prev 1 Next Oversigt Kale…" at bounding box center [822, 342] width 1182 height 586
click at [1256, 268] on div "Afbryd booking" at bounding box center [1295, 255] width 101 height 26
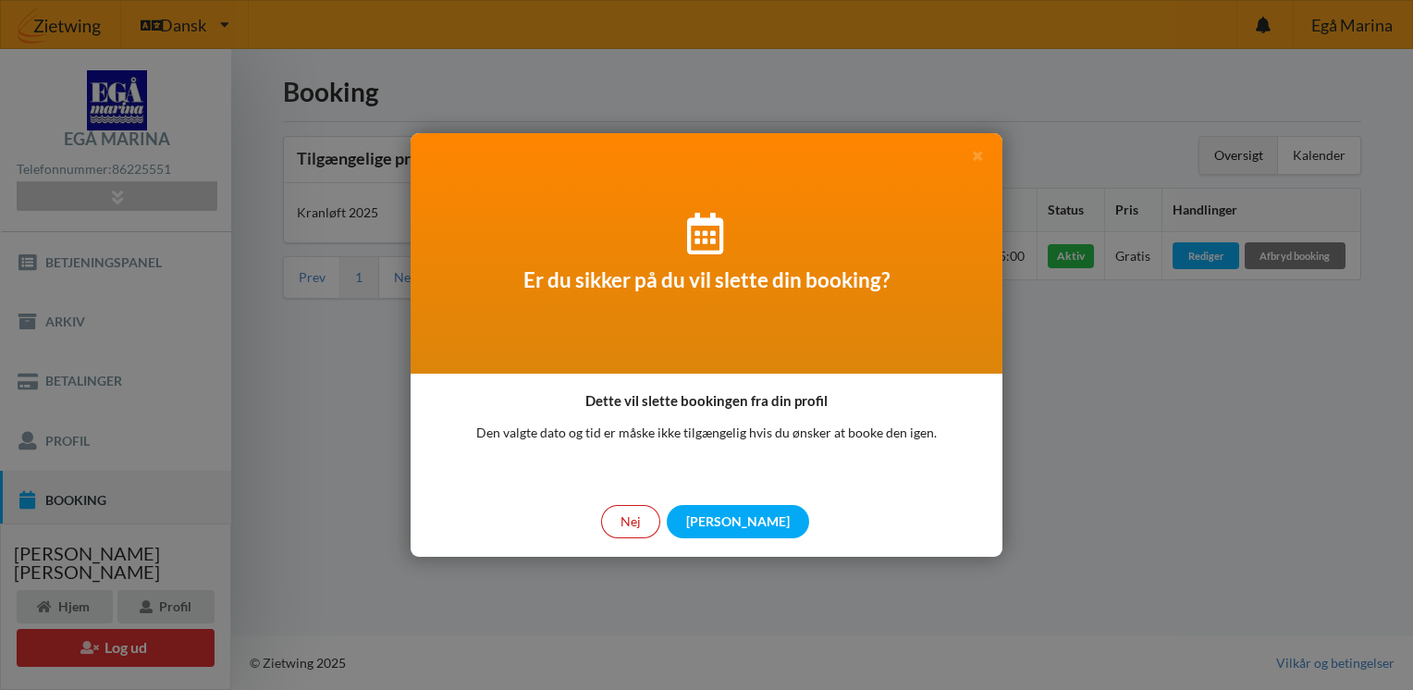
click at [660, 523] on div "Nej" at bounding box center [630, 521] width 59 height 33
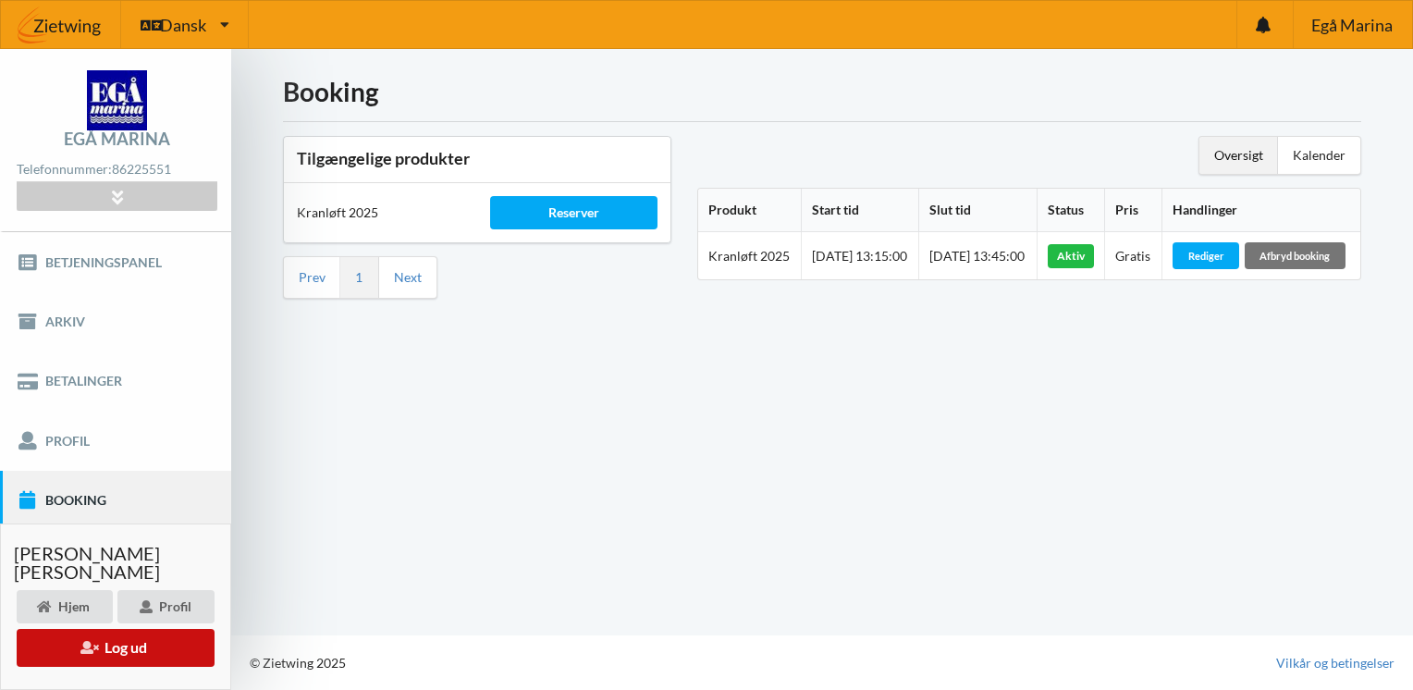
click at [109, 644] on button "Log ud" at bounding box center [116, 648] width 198 height 38
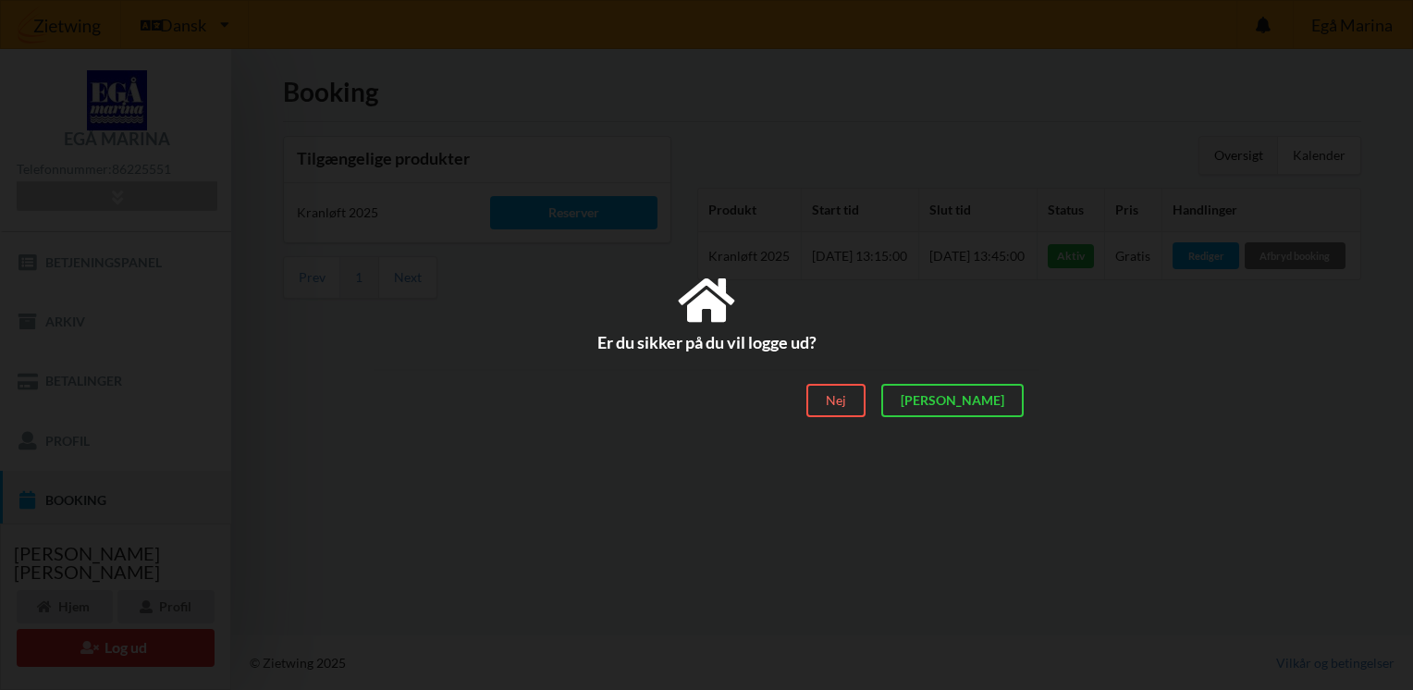
click at [865, 397] on div "Nej" at bounding box center [835, 401] width 59 height 33
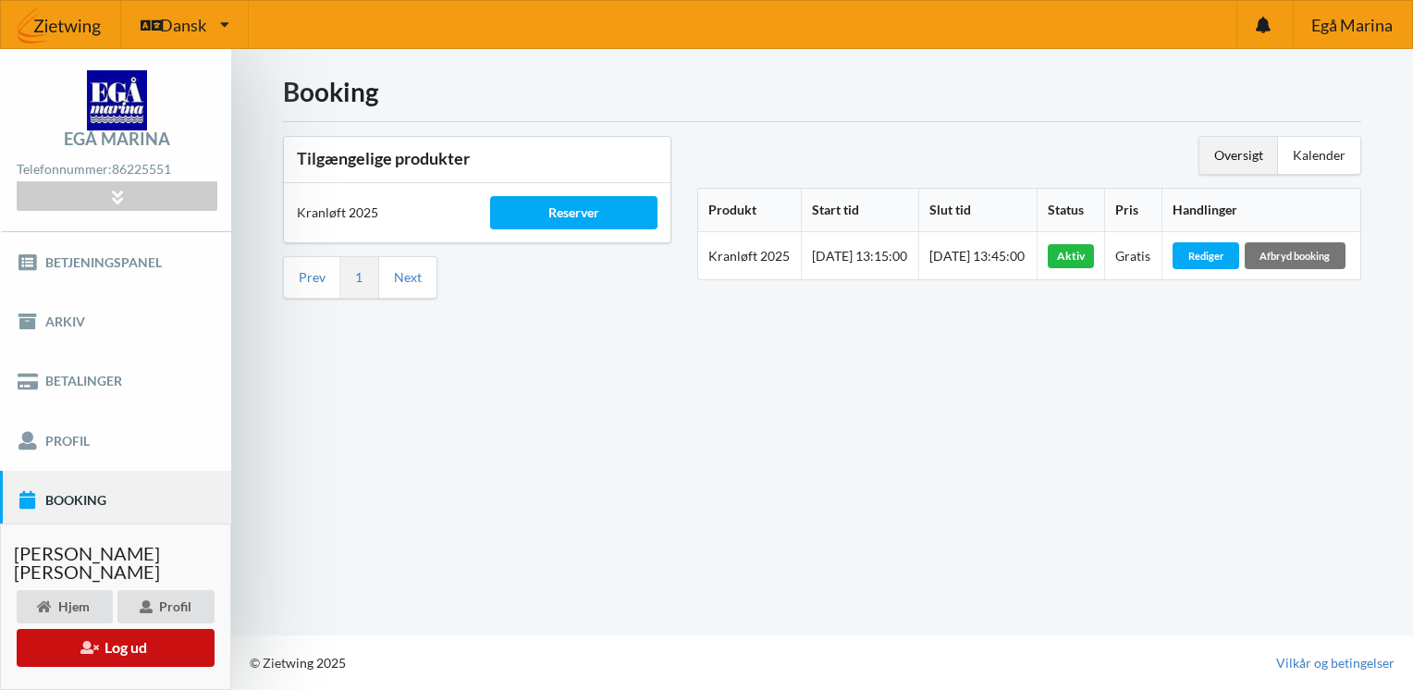
click at [123, 645] on button "Log ud" at bounding box center [116, 648] width 198 height 38
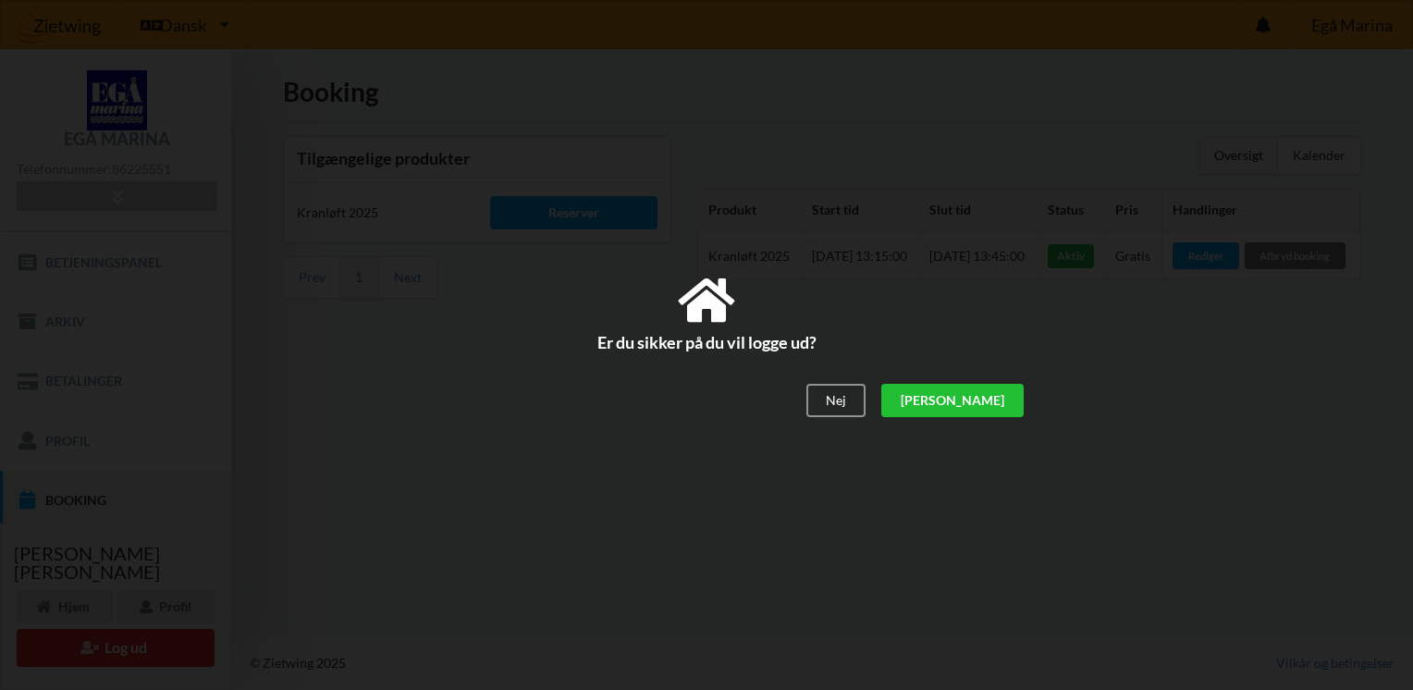
click at [1004, 404] on div "[PERSON_NAME]" at bounding box center [952, 401] width 142 height 33
